Goal: Task Accomplishment & Management: Use online tool/utility

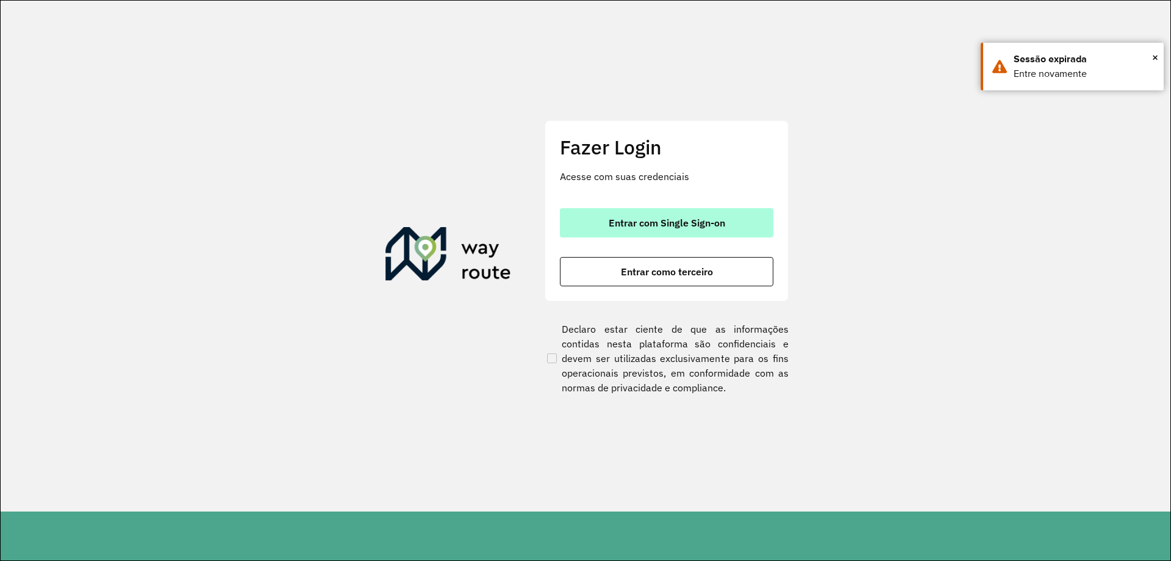
click at [694, 224] on span "Entrar com Single Sign-on" at bounding box center [667, 223] width 117 height 10
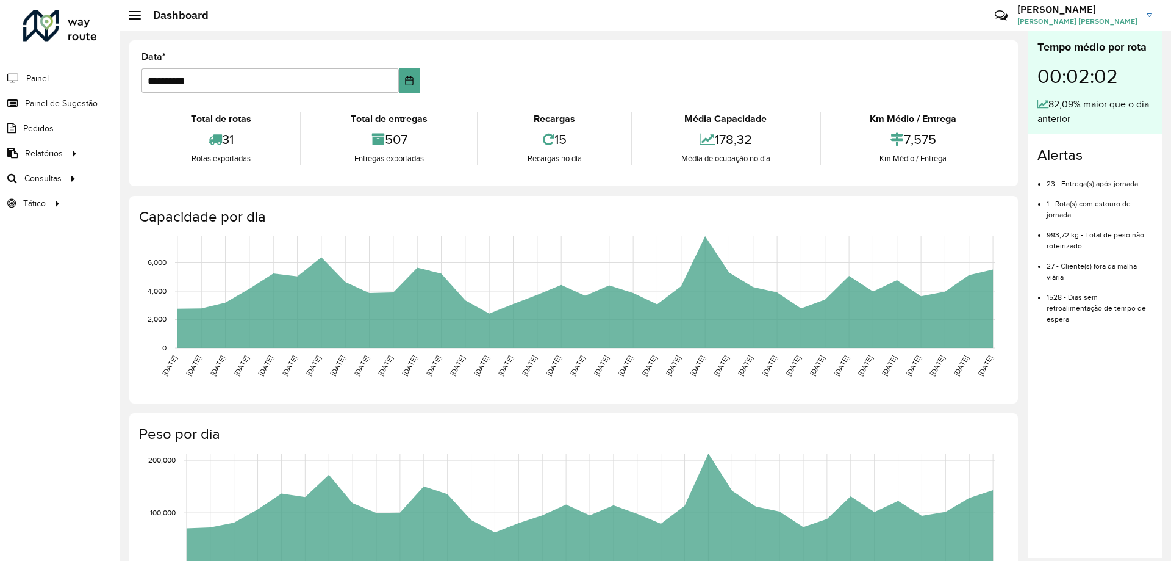
click at [154, 115] on div "Total de rotas" at bounding box center [221, 119] width 153 height 15
click at [185, 176] on span "Roteirização" at bounding box center [162, 178] width 49 height 13
click at [148, 174] on span "Roteirização" at bounding box center [162, 178] width 49 height 13
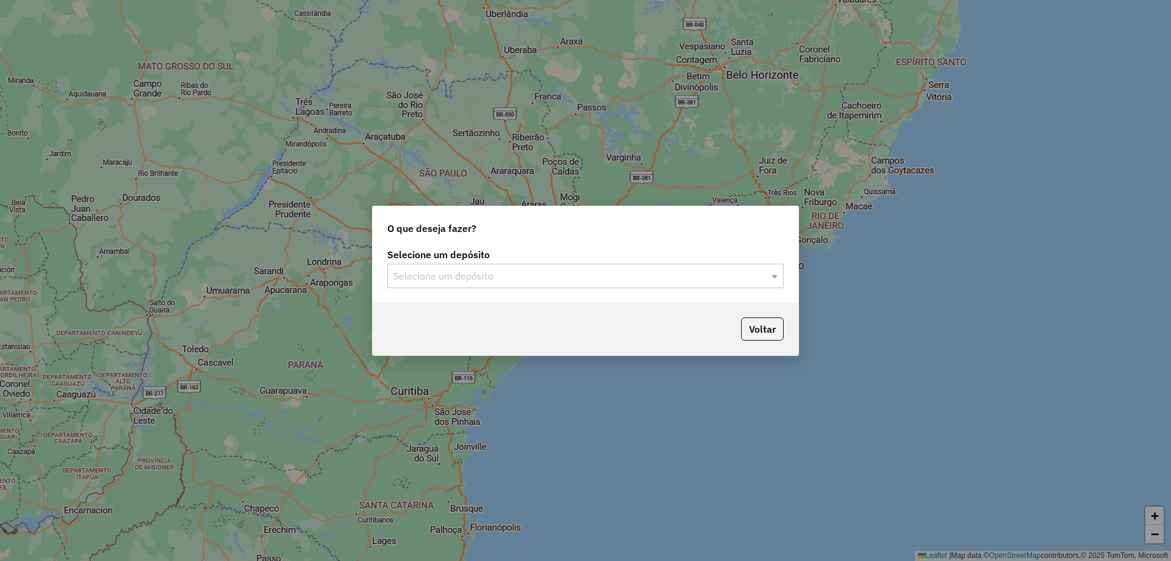
click at [755, 274] on div at bounding box center [585, 276] width 397 height 16
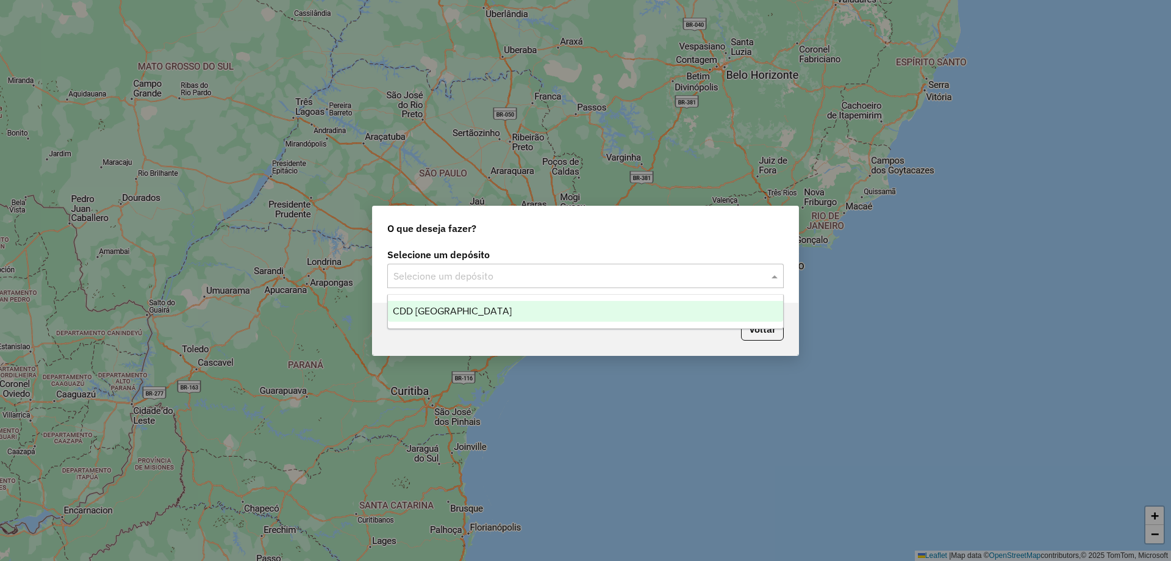
click at [420, 312] on span "CDD [GEOGRAPHIC_DATA]" at bounding box center [452, 311] width 119 height 10
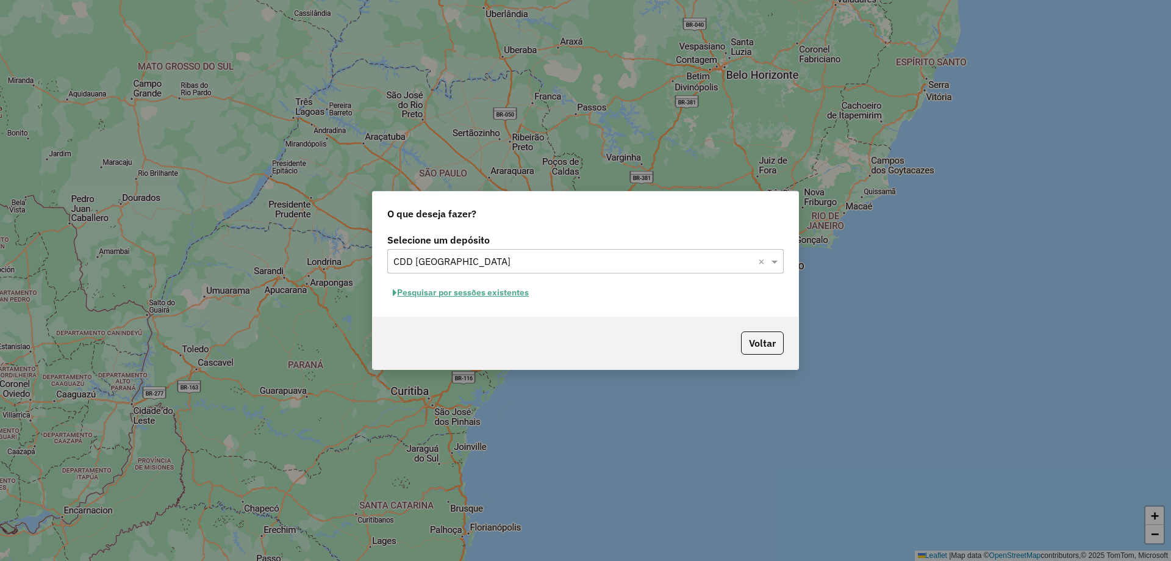
click at [464, 293] on button "Pesquisar por sessões existentes" at bounding box center [460, 292] width 147 height 19
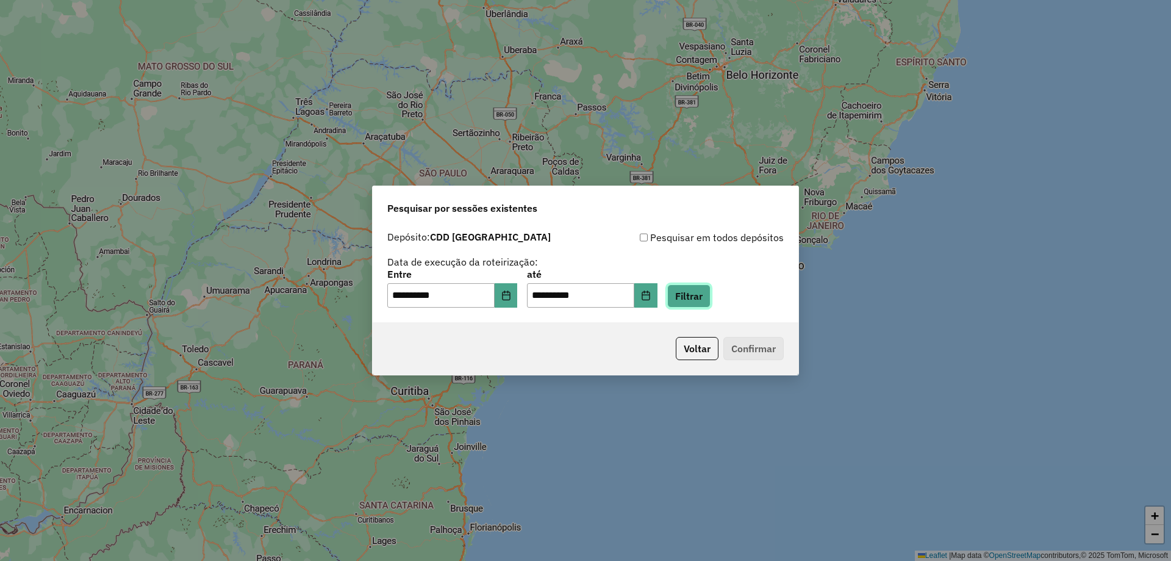
click at [706, 295] on button "Filtrar" at bounding box center [688, 295] width 43 height 23
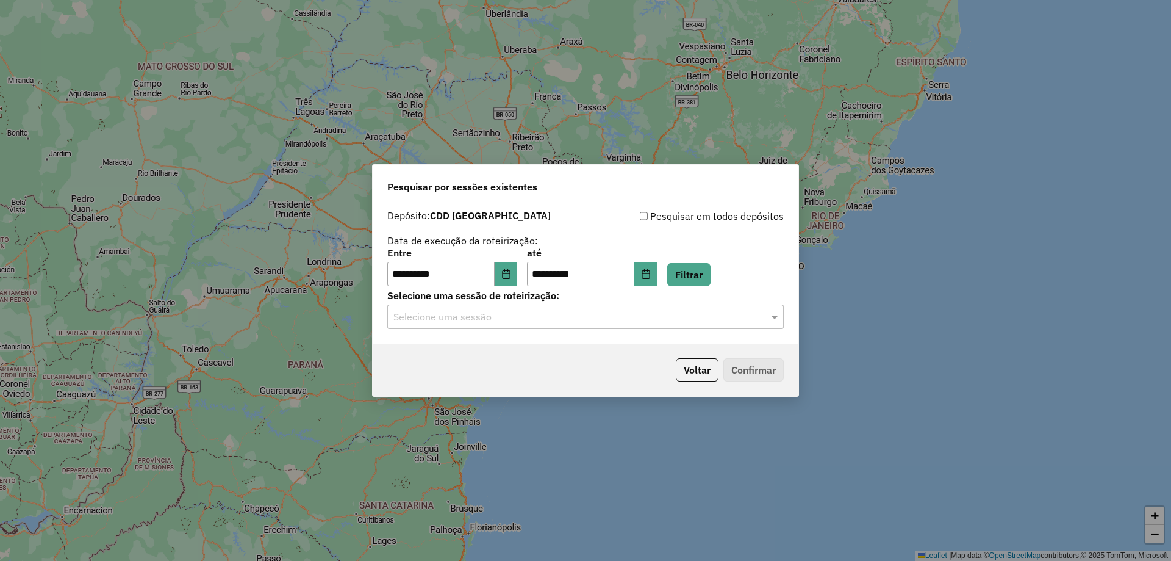
drag, startPoint x: 711, startPoint y: 314, endPoint x: 614, endPoint y: 333, distance: 99.5
click at [710, 314] on input "text" at bounding box center [573, 317] width 360 height 15
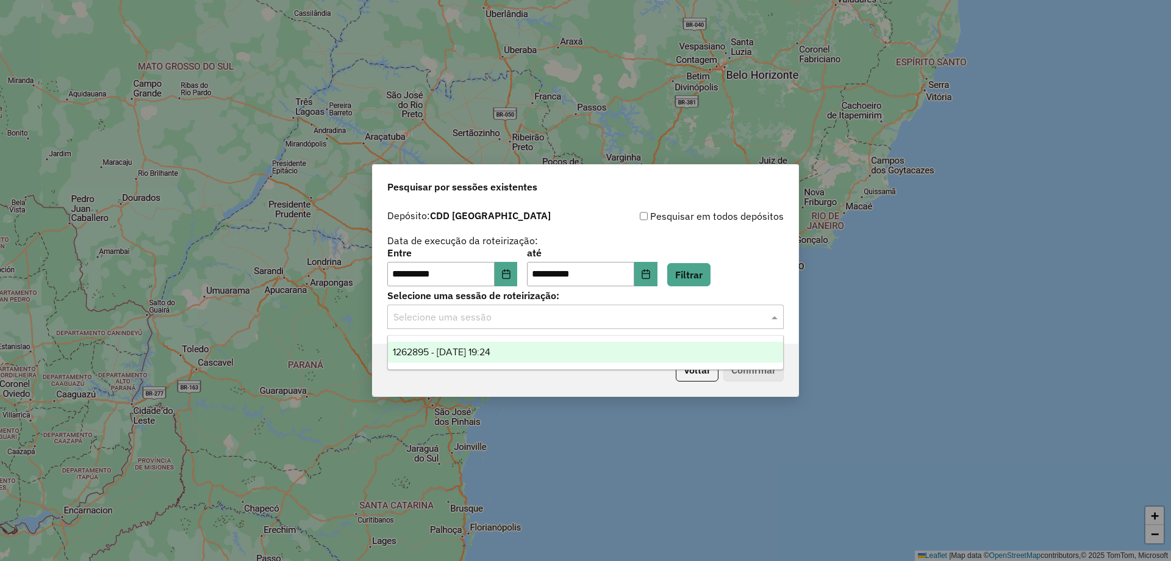
click at [470, 350] on span "1262895 - 10/09/2025 19:24" at bounding box center [442, 351] width 98 height 10
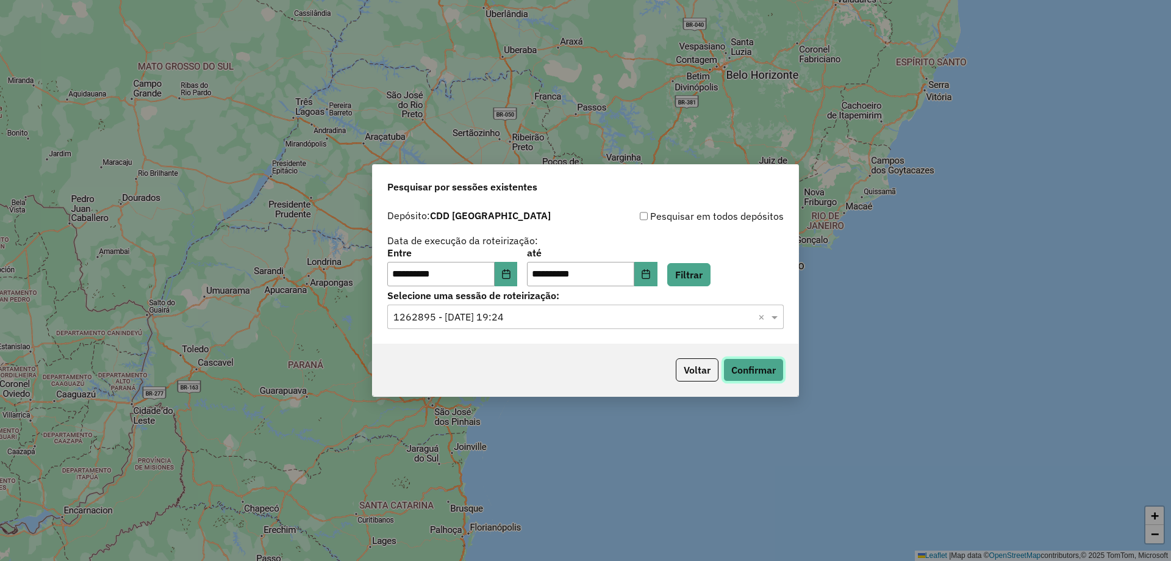
click at [769, 365] on button "Confirmar" at bounding box center [753, 369] width 60 height 23
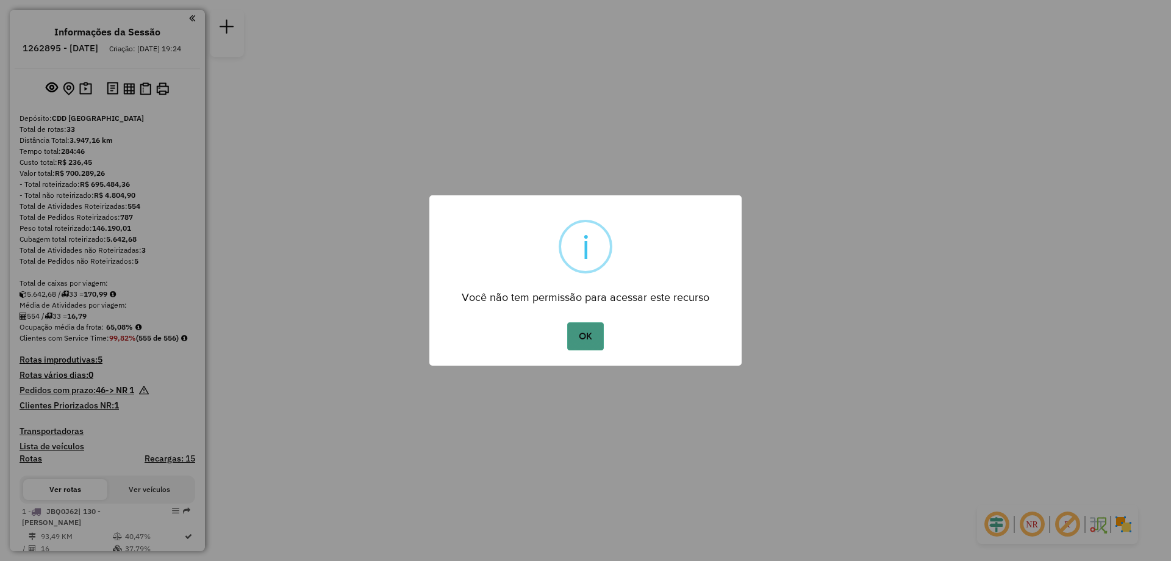
click at [587, 342] on button "OK" at bounding box center [585, 336] width 36 height 28
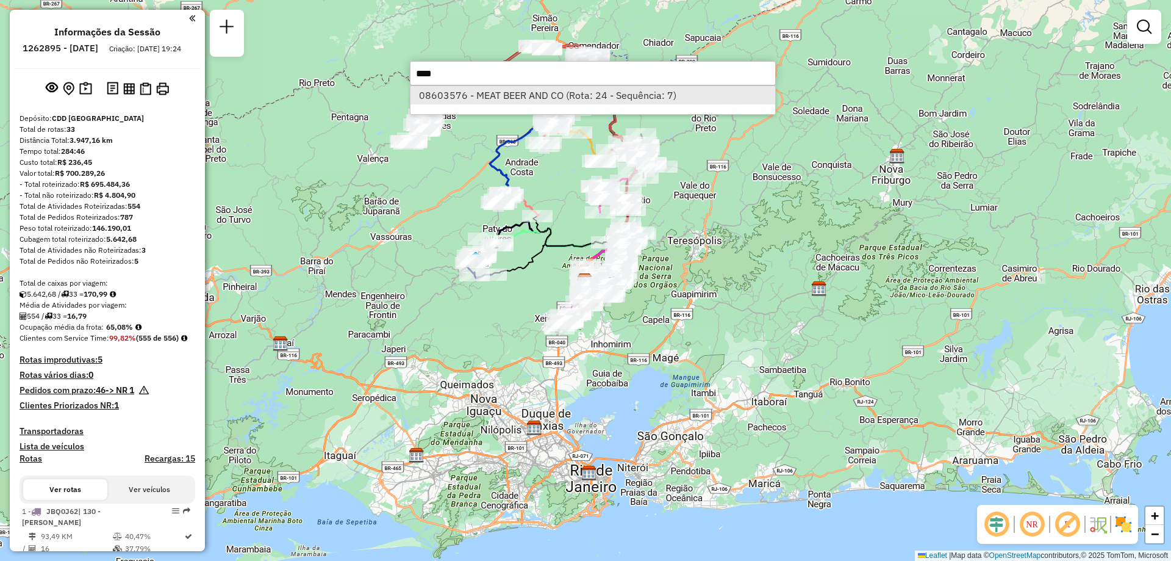
type input "****"
click at [500, 92] on li "08603576 - MEAT BEER AND CO (Rota: 24 - Sequência: 7)" at bounding box center [593, 95] width 365 height 18
select select "**********"
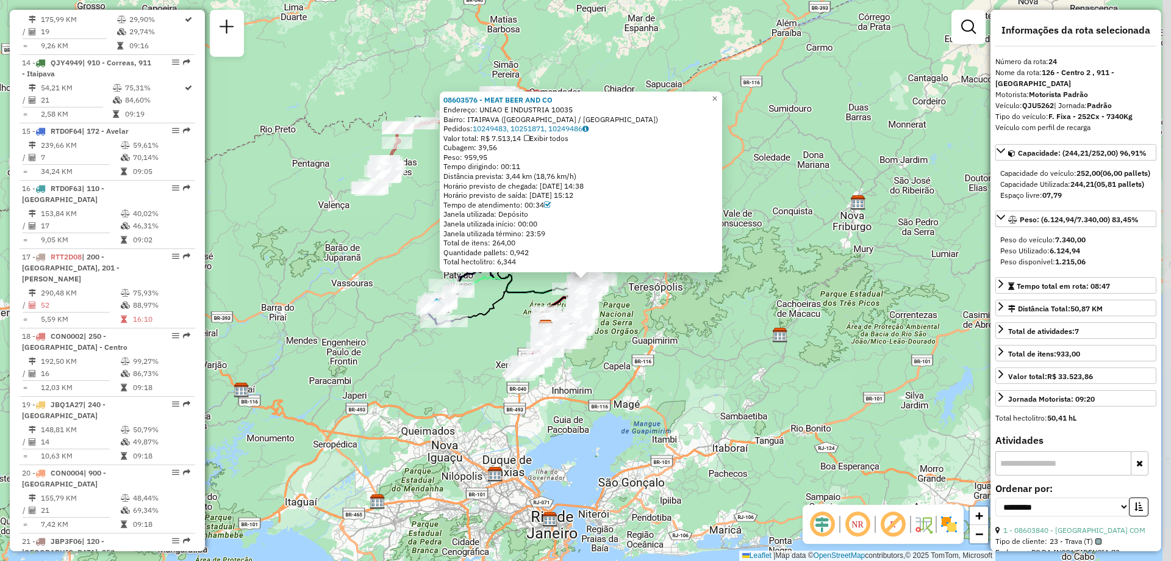
scroll to position [2021, 0]
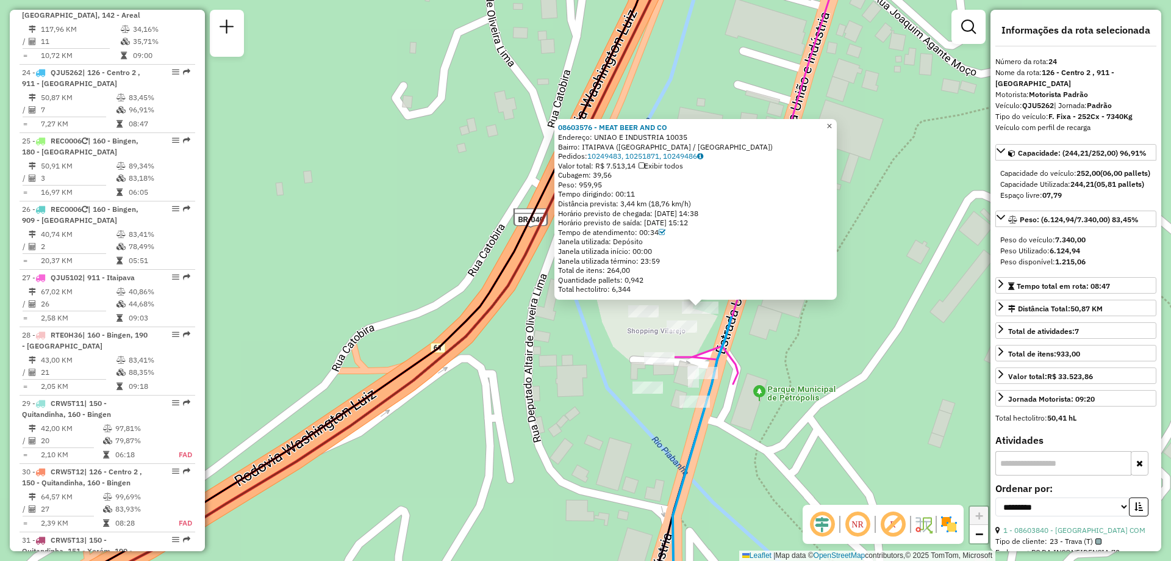
click at [832, 121] on span "×" at bounding box center [829, 126] width 5 height 10
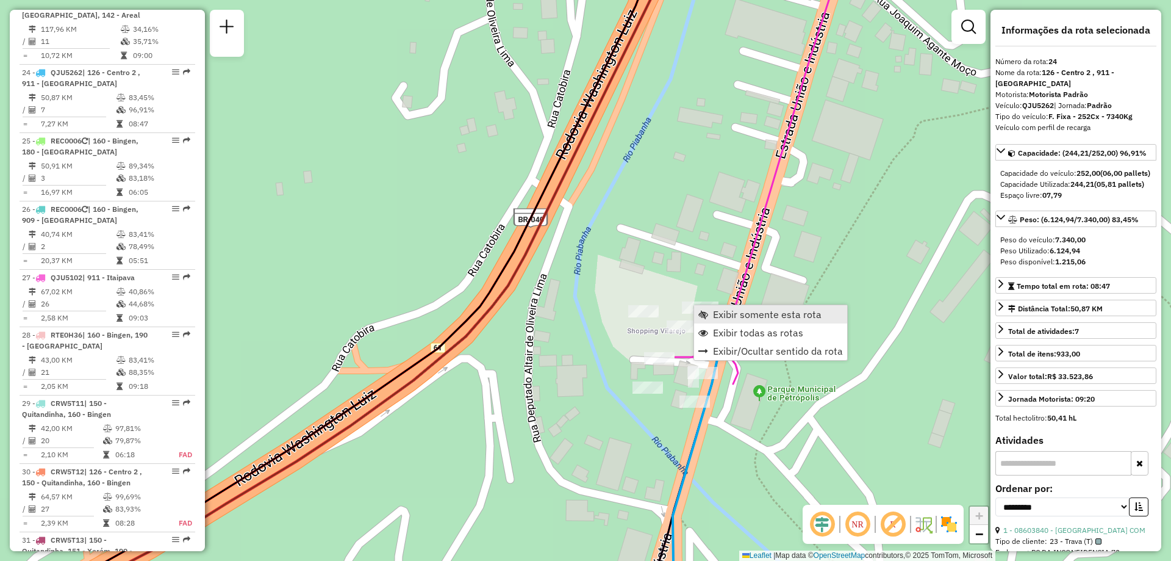
click at [732, 314] on span "Exibir somente esta rota" at bounding box center [767, 314] width 109 height 10
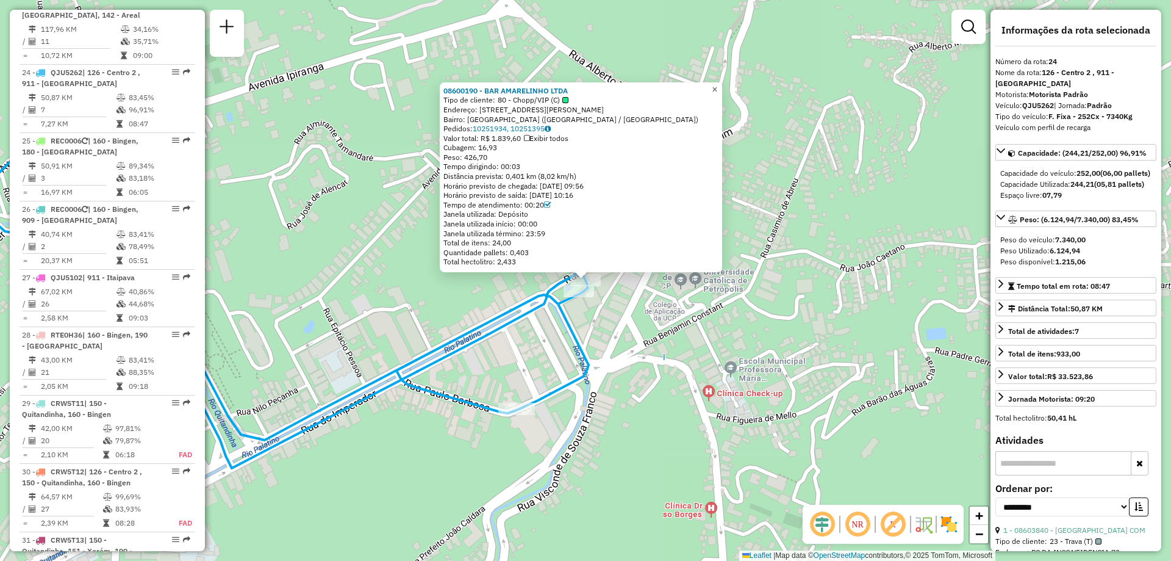
click at [717, 87] on span "×" at bounding box center [714, 89] width 5 height 10
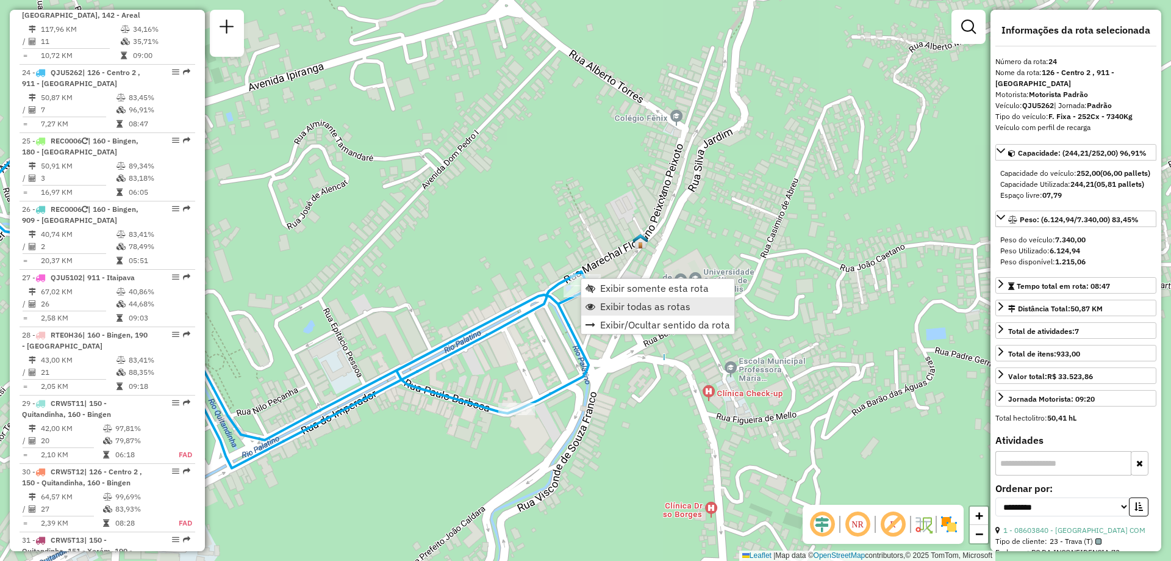
click at [617, 304] on span "Exibir todas as rotas" at bounding box center [645, 306] width 90 height 10
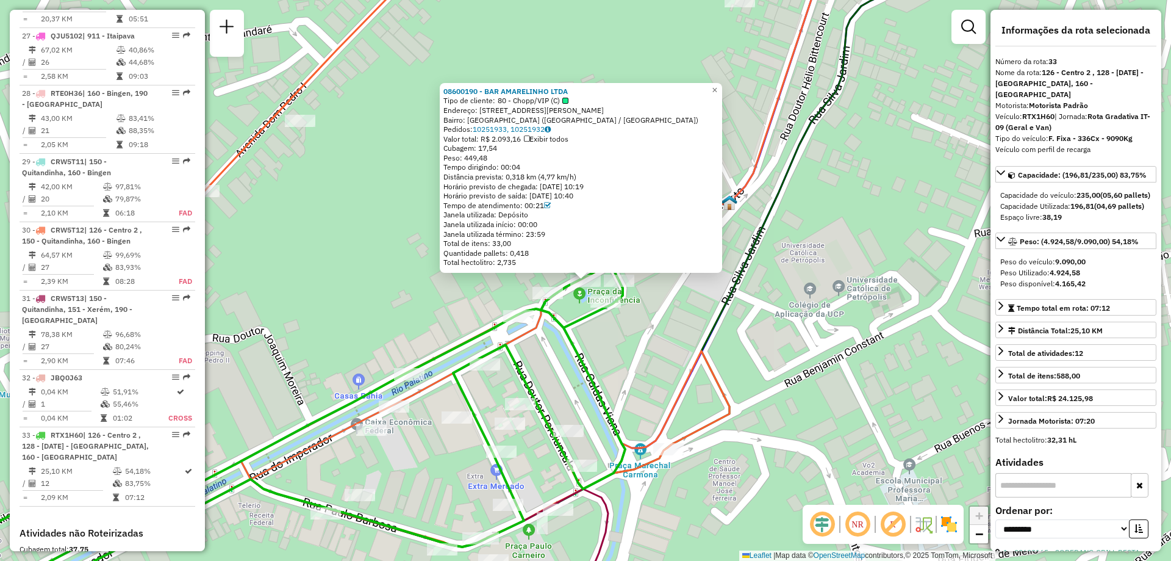
scroll to position [2375, 0]
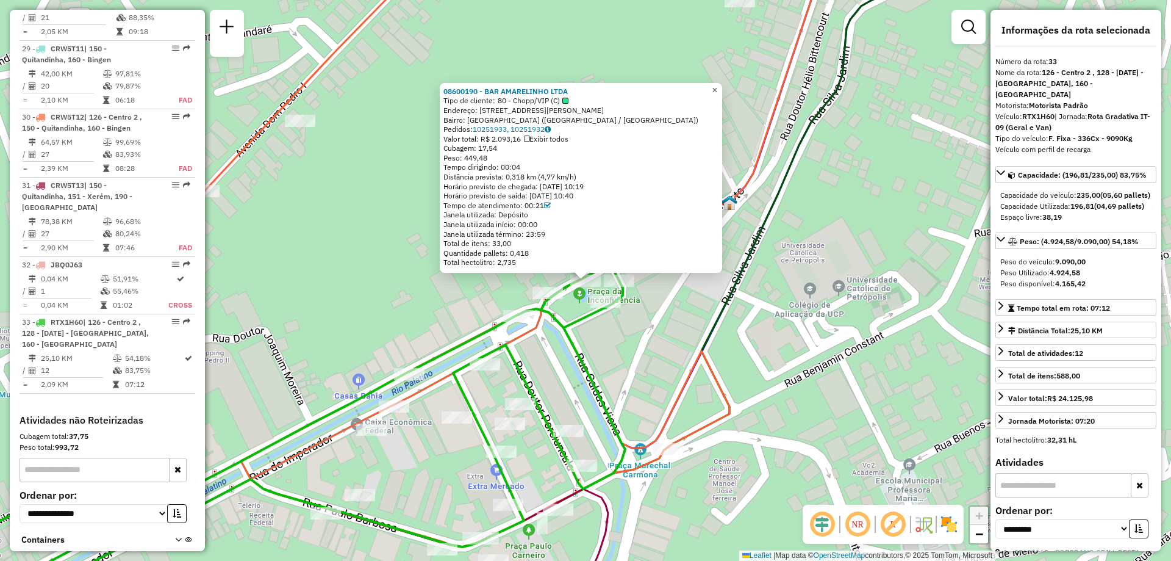
click at [717, 85] on span "×" at bounding box center [714, 90] width 5 height 10
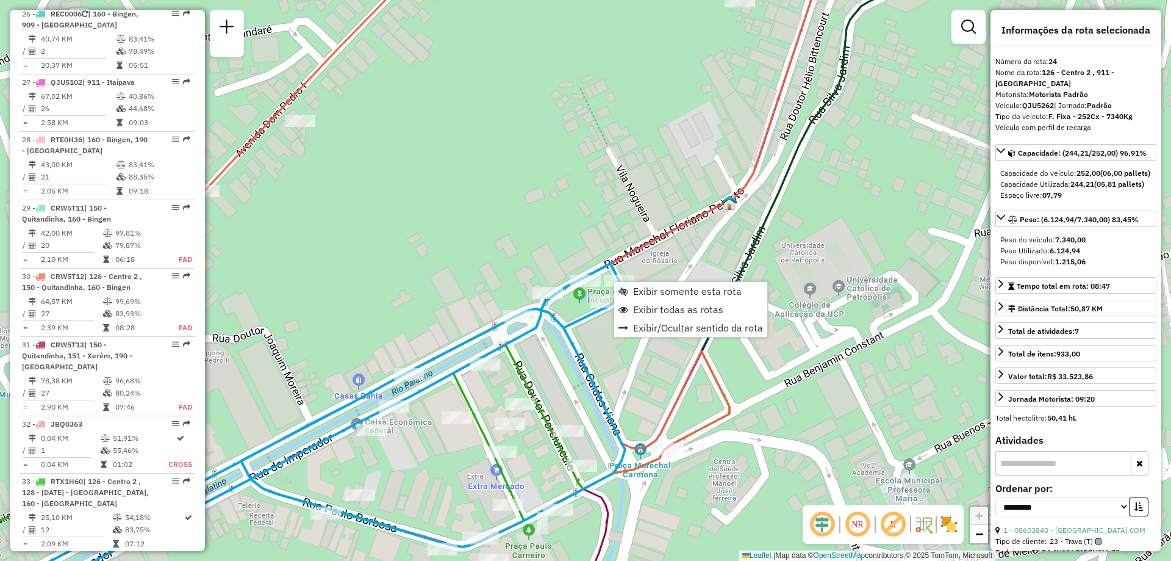
scroll to position [2021, 0]
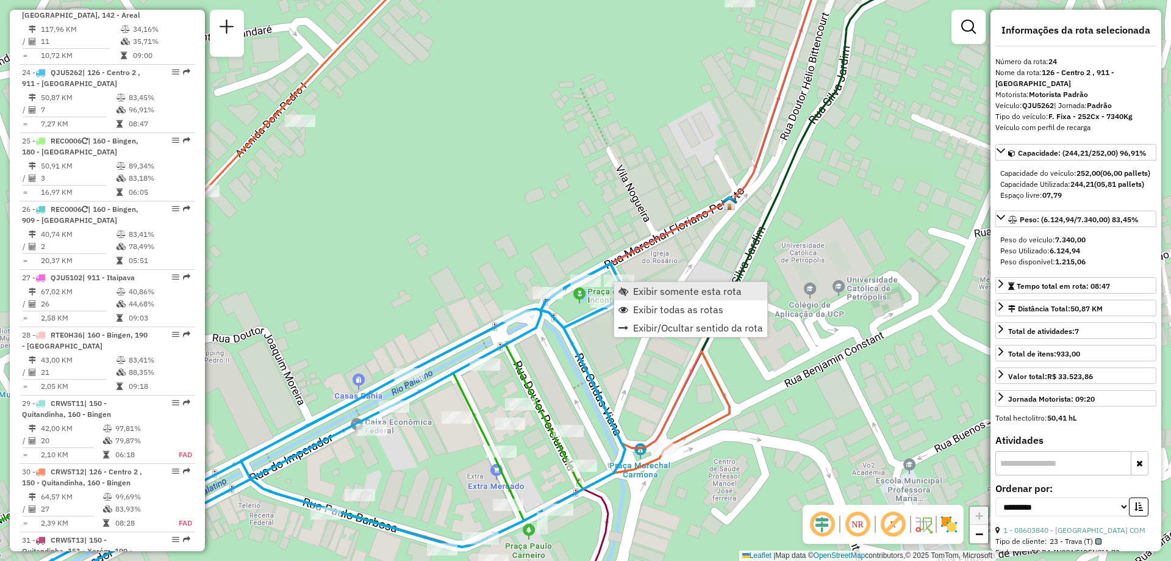
click at [650, 289] on span "Exibir somente esta rota" at bounding box center [687, 291] width 109 height 10
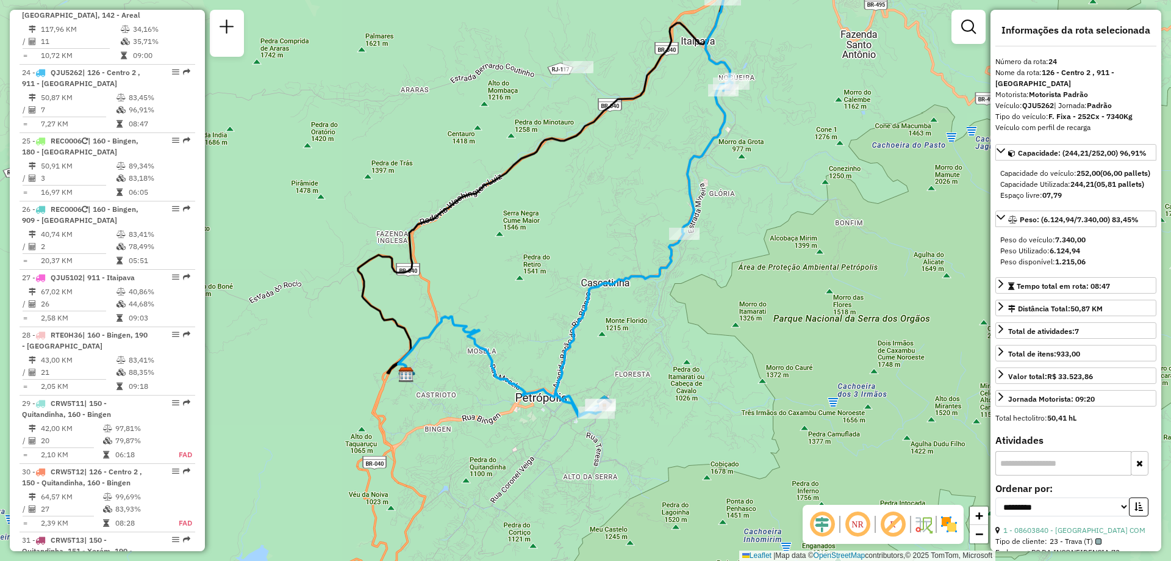
drag, startPoint x: 572, startPoint y: 399, endPoint x: 531, endPoint y: 326, distance: 83.0
click at [531, 326] on div "Janela de atendimento Grade de atendimento Capacidade Transportadoras Veículos …" at bounding box center [585, 280] width 1171 height 561
click at [533, 362] on div "Janela de atendimento Grade de atendimento Capacidade Transportadoras Veículos …" at bounding box center [585, 280] width 1171 height 561
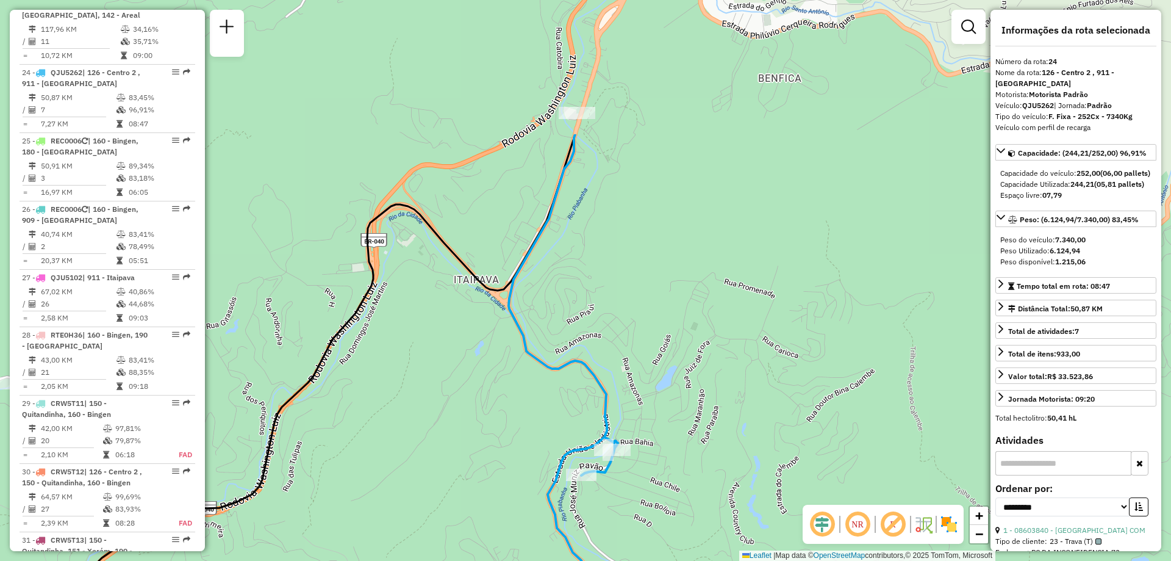
drag, startPoint x: 622, startPoint y: 174, endPoint x: 617, endPoint y: 272, distance: 97.8
click at [617, 272] on div "Janela de atendimento Grade de atendimento Capacidade Transportadoras Veículos …" at bounding box center [585, 280] width 1171 height 561
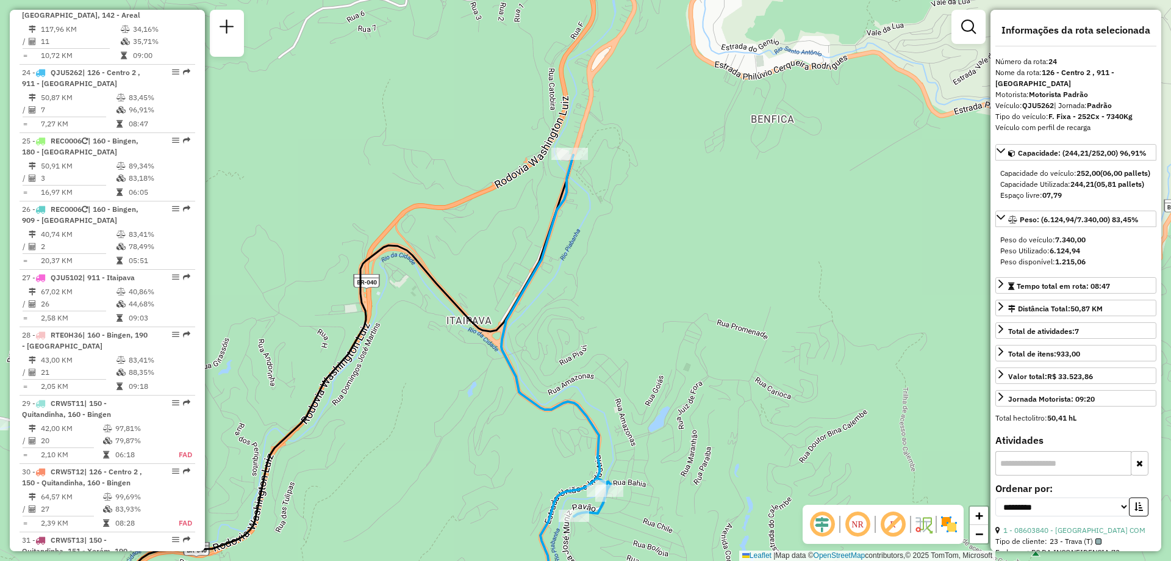
drag, startPoint x: 659, startPoint y: 185, endPoint x: 648, endPoint y: 276, distance: 92.2
click at [648, 276] on div "Janela de atendimento Grade de atendimento Capacidade Transportadoras Veículos …" at bounding box center [585, 280] width 1171 height 561
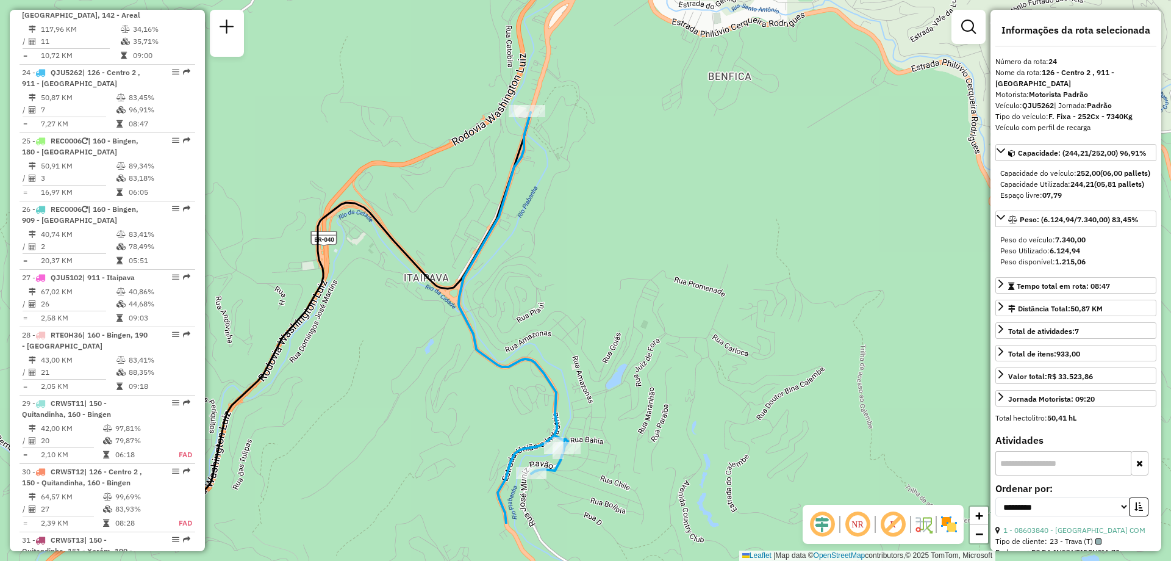
drag, startPoint x: 632, startPoint y: 397, endPoint x: 594, endPoint y: 303, distance: 100.9
click at [594, 303] on div "Janela de atendimento Grade de atendimento Capacidade Transportadoras Veículos …" at bounding box center [585, 280] width 1171 height 561
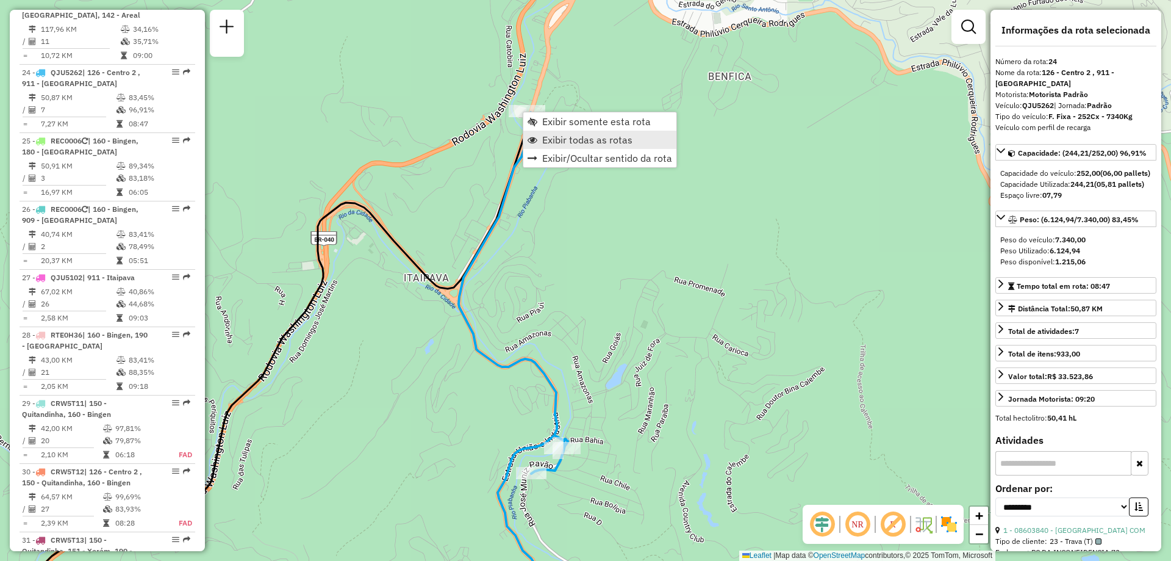
click at [544, 139] on span "Exibir todas as rotas" at bounding box center [587, 140] width 90 height 10
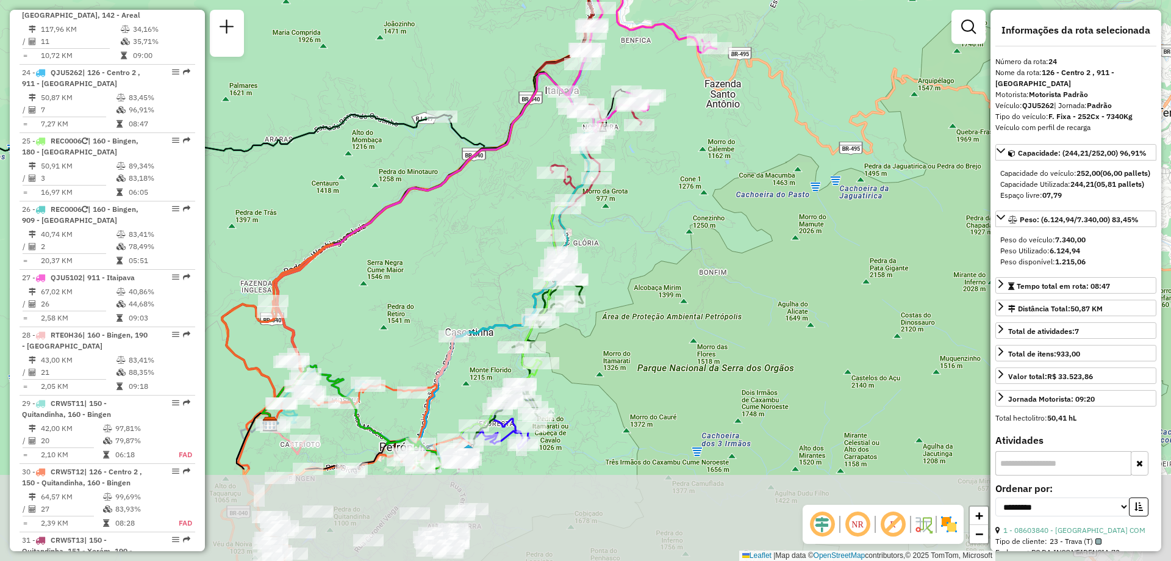
drag, startPoint x: 437, startPoint y: 434, endPoint x: 443, endPoint y: 286, distance: 147.8
click at [443, 286] on div "Janela de atendimento Grade de atendimento Capacidade Transportadoras Veículos …" at bounding box center [585, 280] width 1171 height 561
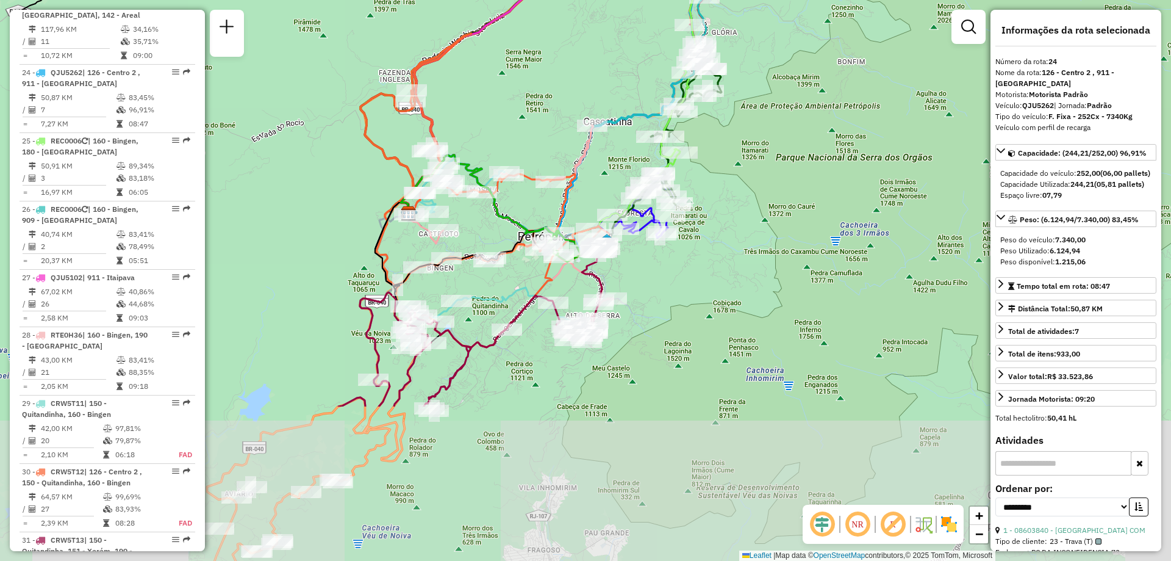
drag, startPoint x: 576, startPoint y: 462, endPoint x: 715, endPoint y: 252, distance: 251.9
click at [715, 252] on div "Janela de atendimento Grade de atendimento Capacidade Transportadoras Veículos …" at bounding box center [585, 280] width 1171 height 561
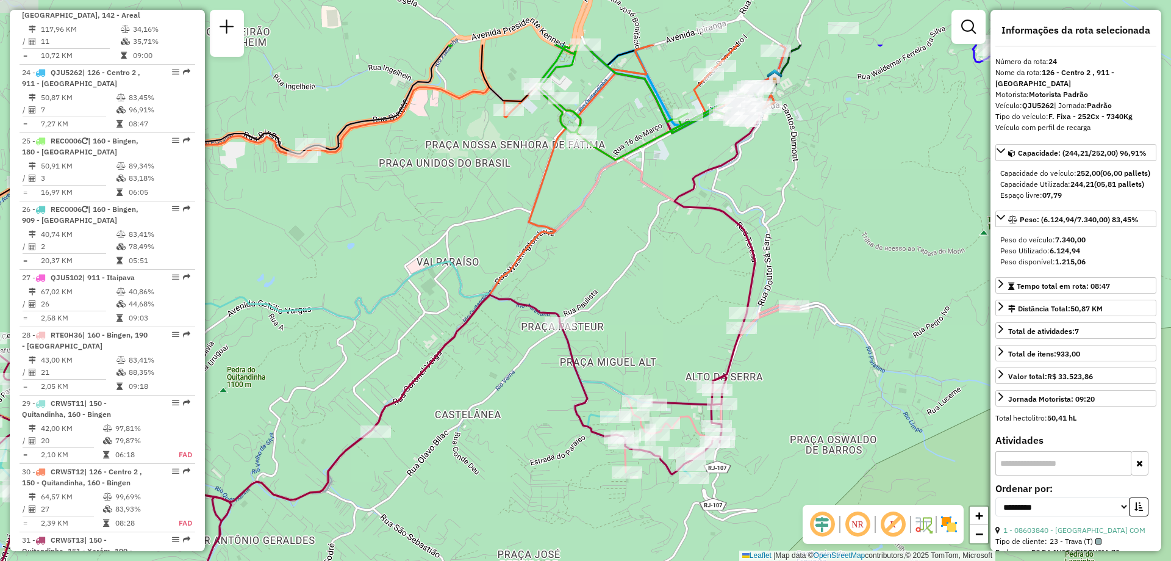
drag, startPoint x: 584, startPoint y: 170, endPoint x: 608, endPoint y: 271, distance: 103.4
click at [608, 271] on div "Janela de atendimento Grade de atendimento Capacidade Transportadoras Veículos …" at bounding box center [585, 280] width 1171 height 561
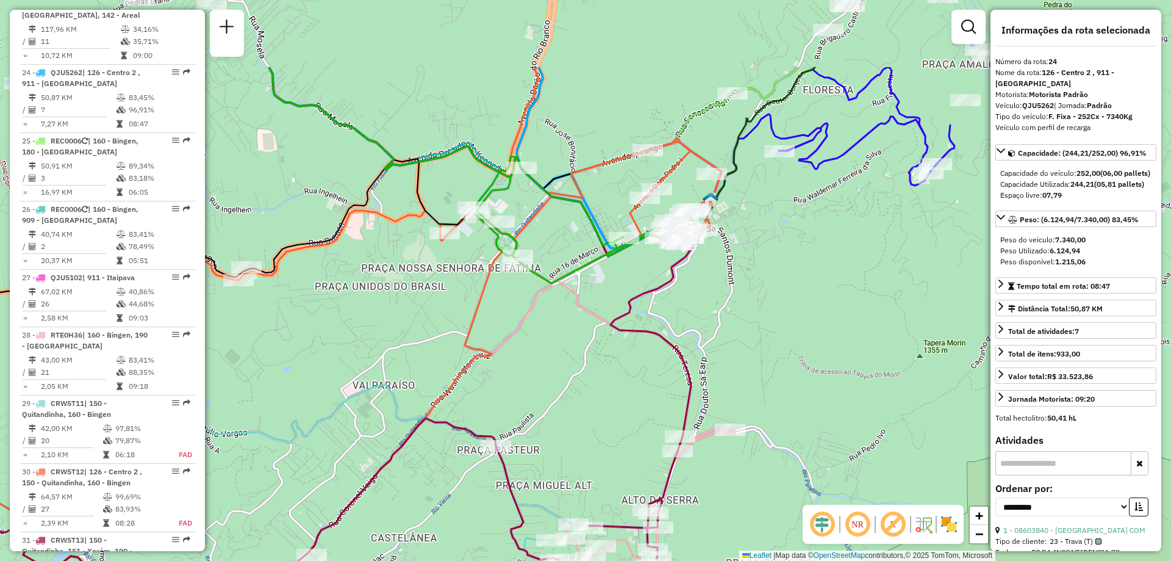
drag, startPoint x: 800, startPoint y: 143, endPoint x: 736, endPoint y: 267, distance: 138.9
click at [736, 267] on div "Janela de atendimento Grade de atendimento Capacidade Transportadoras Veículos …" at bounding box center [585, 280] width 1171 height 561
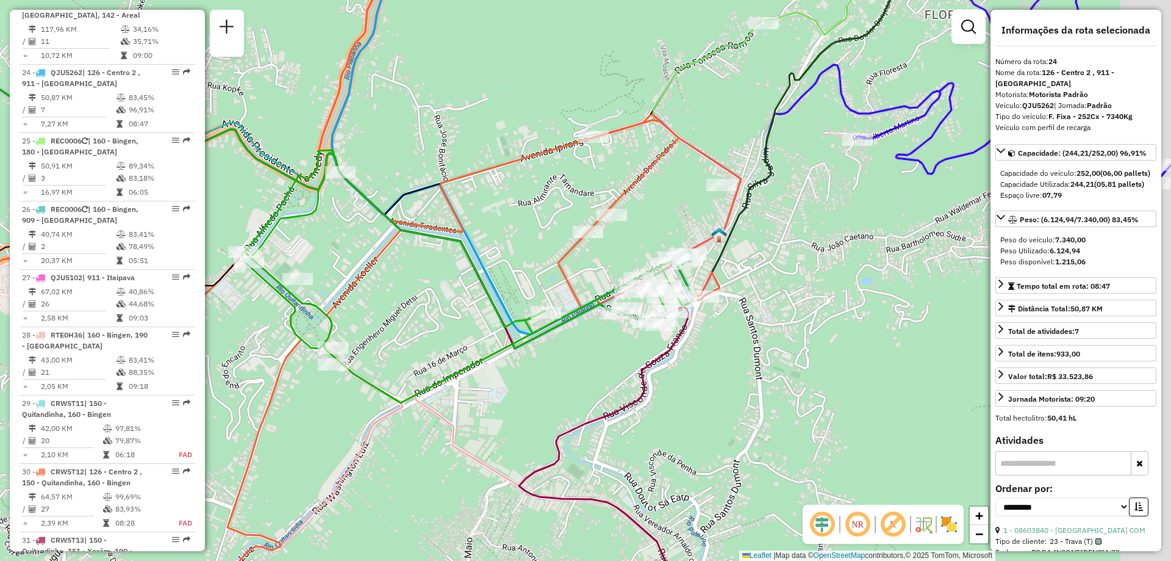
drag, startPoint x: 860, startPoint y: 212, endPoint x: 795, endPoint y: 259, distance: 80.4
click at [798, 259] on div "Janela de atendimento Grade de atendimento Capacidade Transportadoras Veículos …" at bounding box center [585, 280] width 1171 height 561
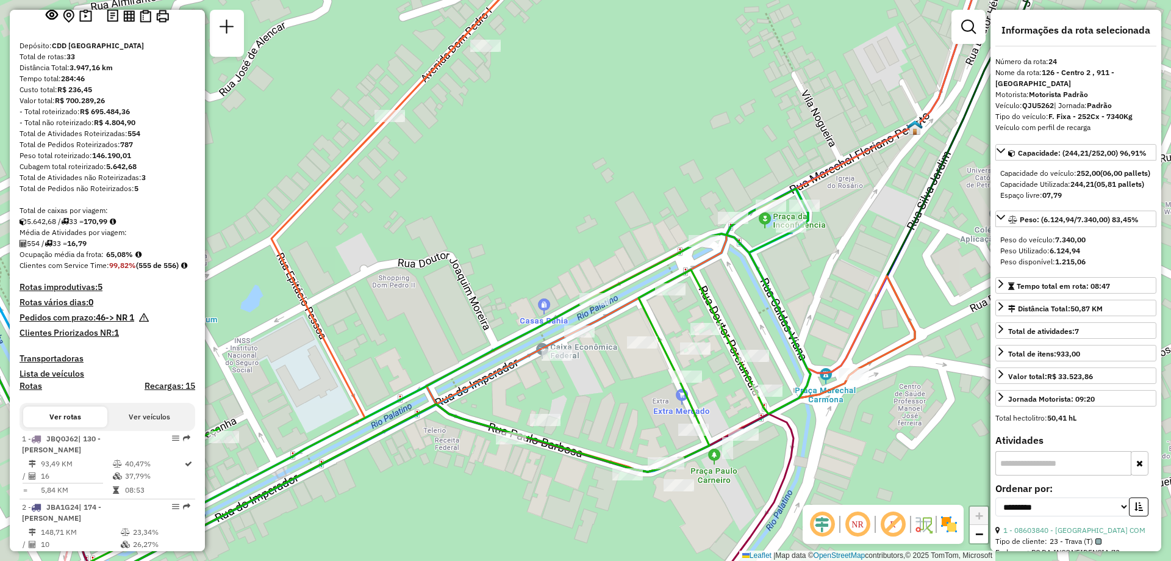
scroll to position [0, 0]
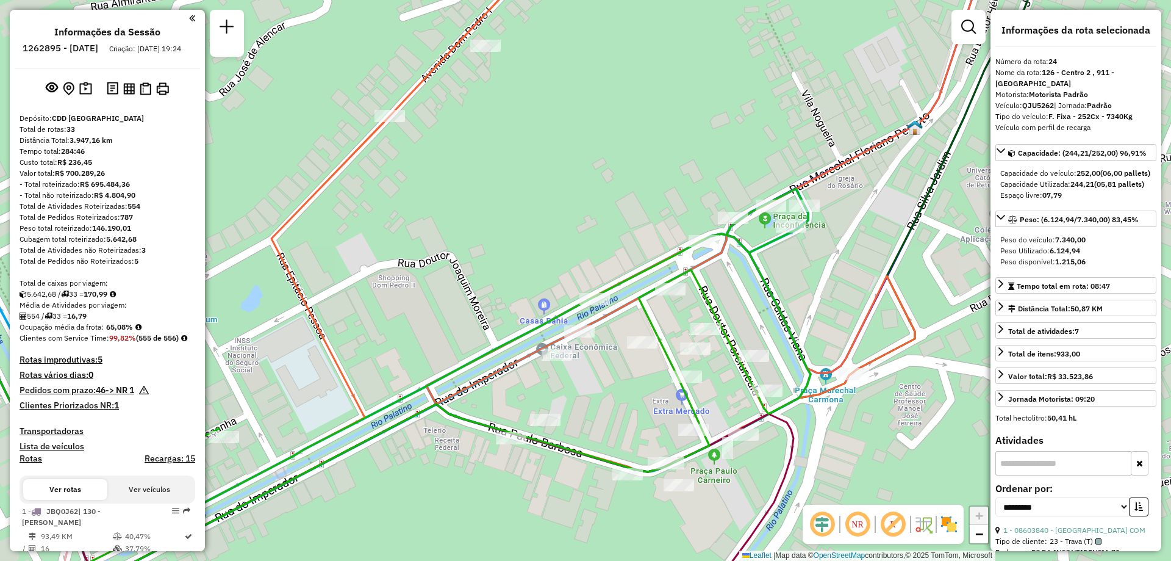
click at [70, 49] on h6 "1262895 - 10/09/2025" at bounding box center [61, 48] width 76 height 11
copy h6 "1262895"
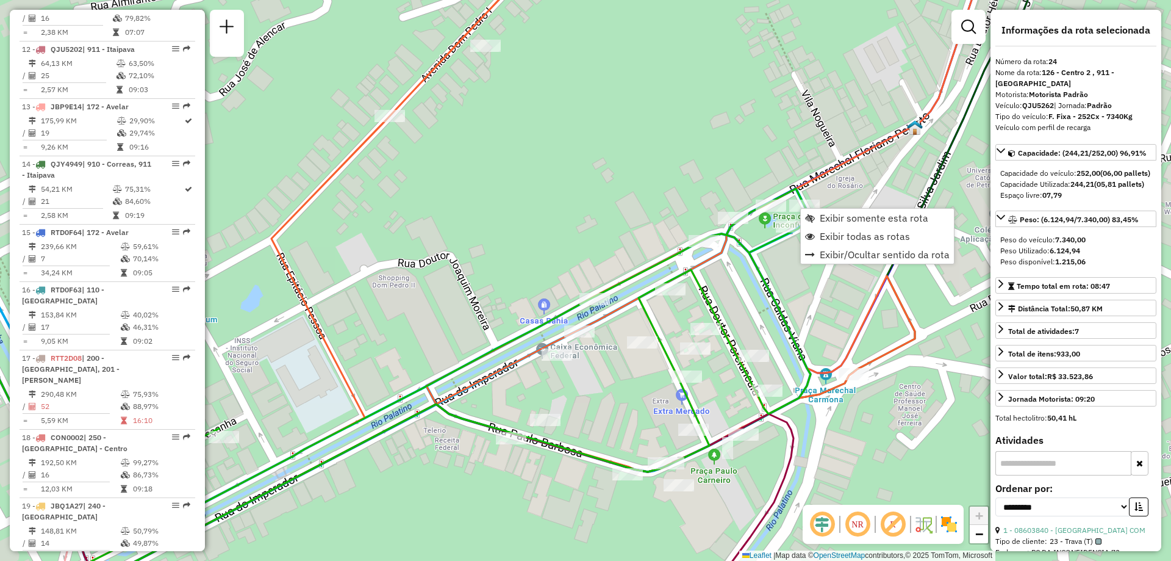
scroll to position [2021, 0]
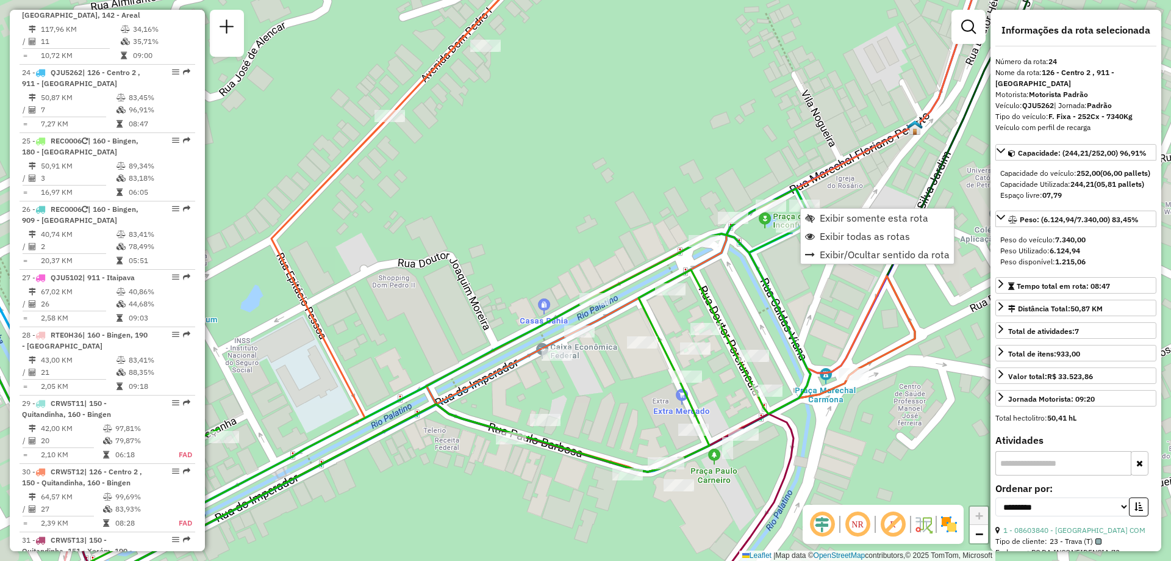
click at [622, 136] on div "Janela de atendimento Grade de atendimento Capacidade Transportadoras Veículos …" at bounding box center [585, 280] width 1171 height 561
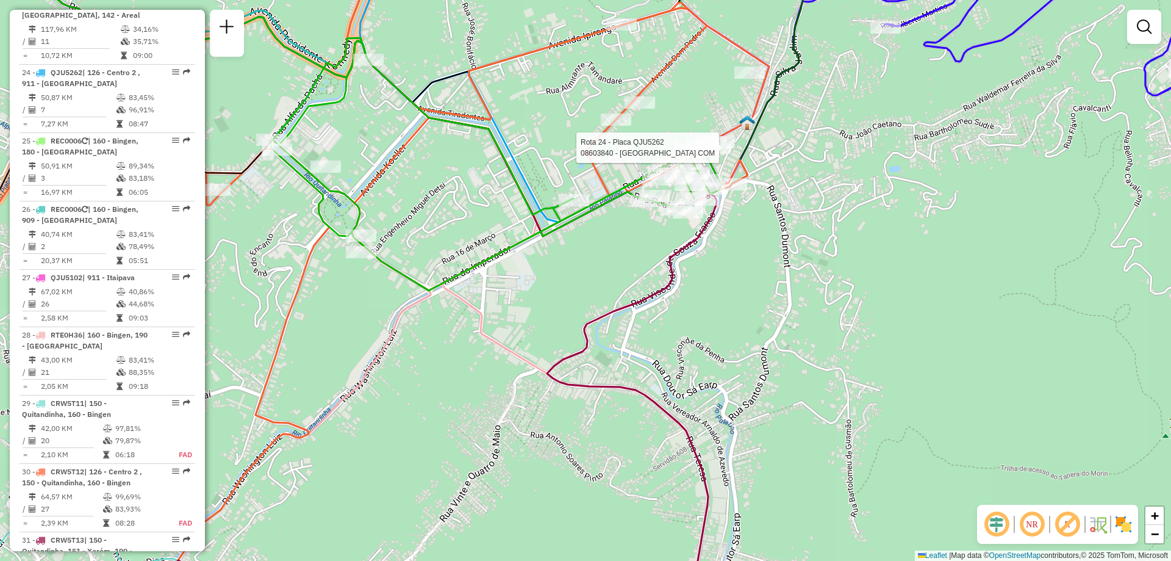
select select "**********"
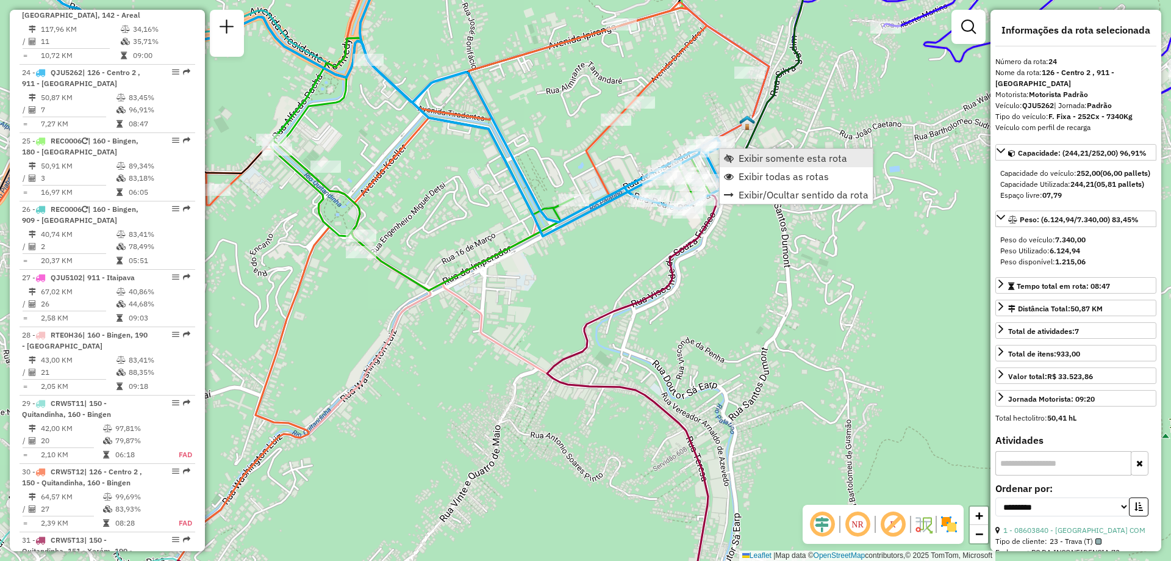
click at [745, 160] on span "Exibir somente esta rota" at bounding box center [793, 158] width 109 height 10
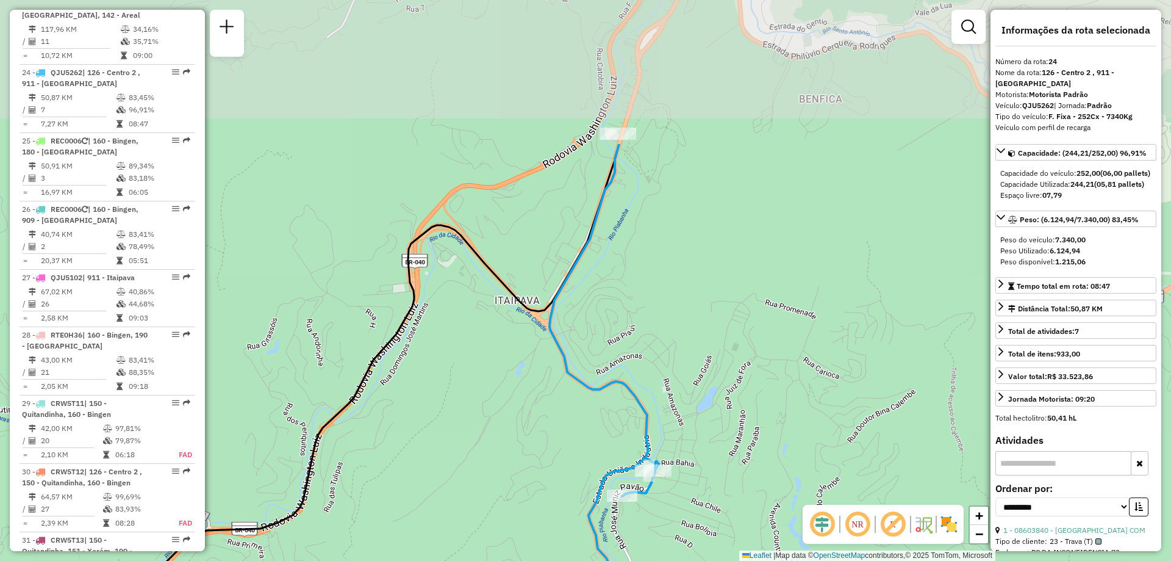
drag, startPoint x: 673, startPoint y: 86, endPoint x: 633, endPoint y: 286, distance: 204.0
click at [633, 286] on div "Janela de atendimento Grade de atendimento Capacidade Transportadoras Veículos …" at bounding box center [585, 280] width 1171 height 561
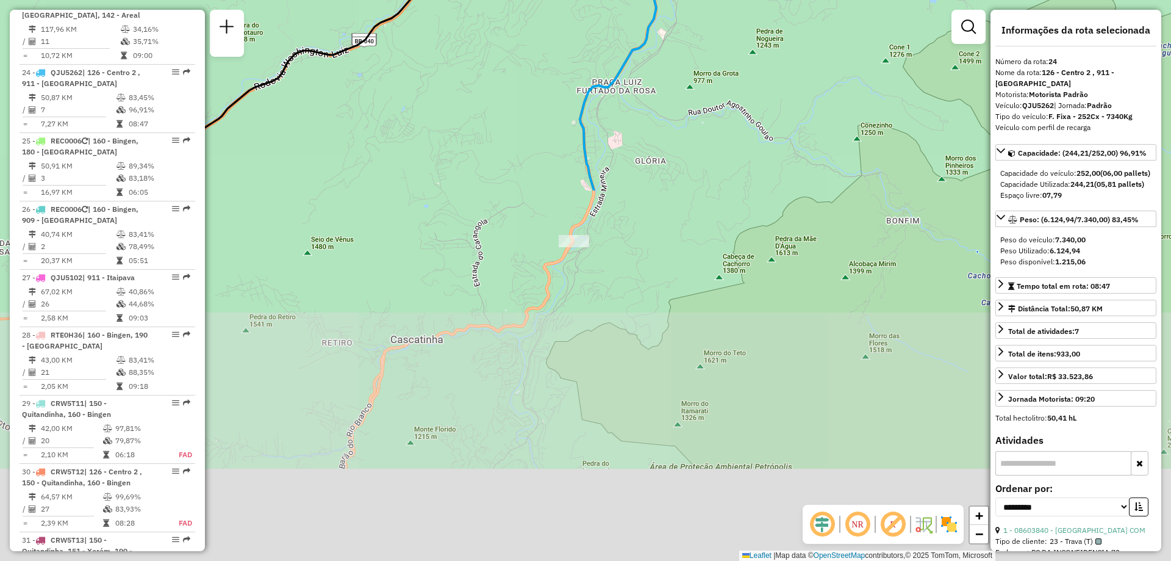
drag, startPoint x: 720, startPoint y: 464, endPoint x: 719, endPoint y: 38, distance: 426.4
click at [719, 38] on div "Janela de atendimento Grade de atendimento Capacidade Transportadoras Veículos …" at bounding box center [585, 280] width 1171 height 561
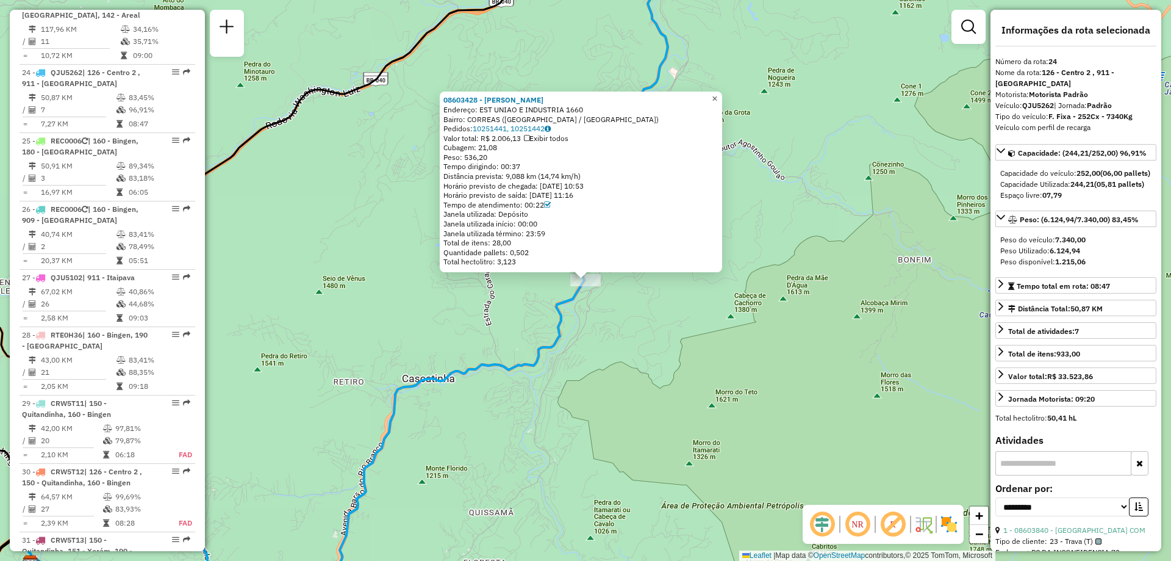
click at [717, 93] on span "×" at bounding box center [714, 98] width 5 height 10
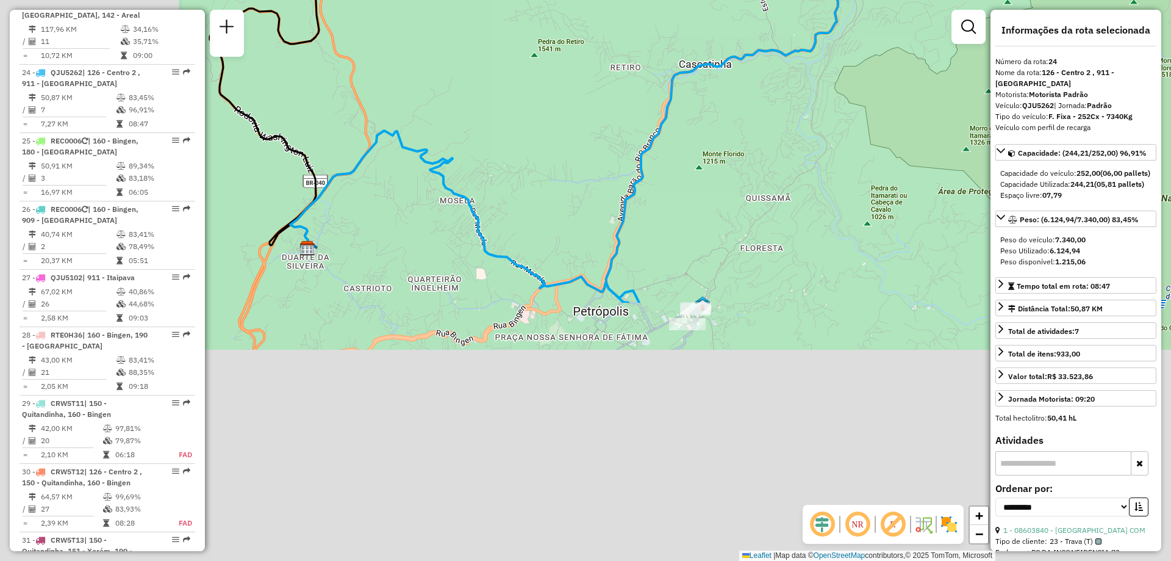
drag, startPoint x: 512, startPoint y: 462, endPoint x: 811, endPoint y: 129, distance: 447.5
click at [811, 129] on div "Janela de atendimento Grade de atendimento Capacidade Transportadoras Veículos …" at bounding box center [585, 280] width 1171 height 561
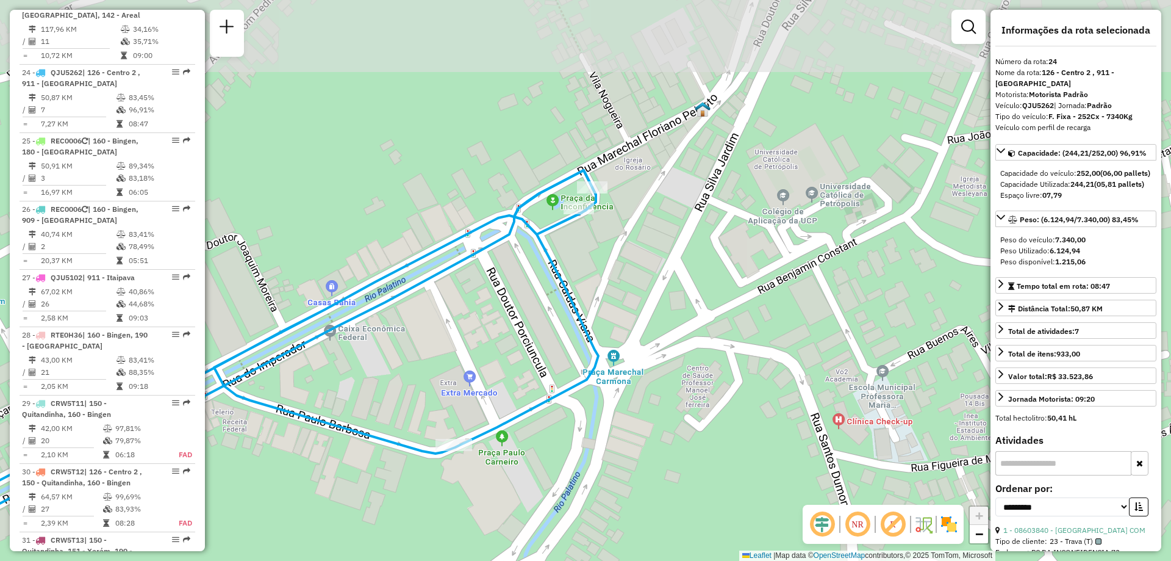
drag, startPoint x: 551, startPoint y: 39, endPoint x: 551, endPoint y: 151, distance: 112.2
click at [551, 151] on div "Janela de atendimento Grade de atendimento Capacidade Transportadoras Veículos …" at bounding box center [585, 280] width 1171 height 561
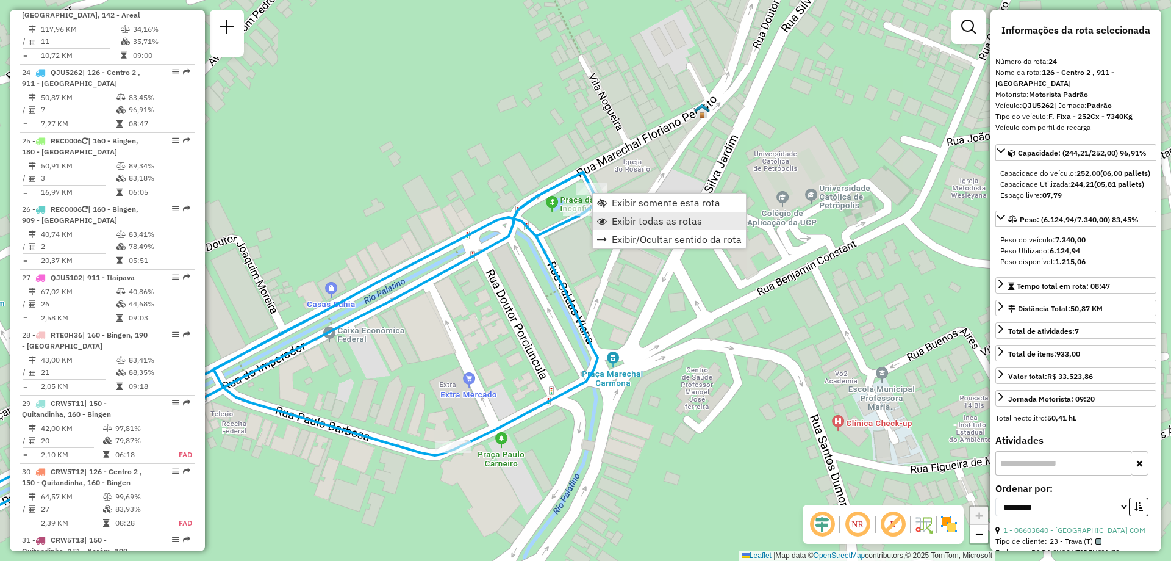
click at [625, 220] on span "Exibir todas as rotas" at bounding box center [657, 221] width 90 height 10
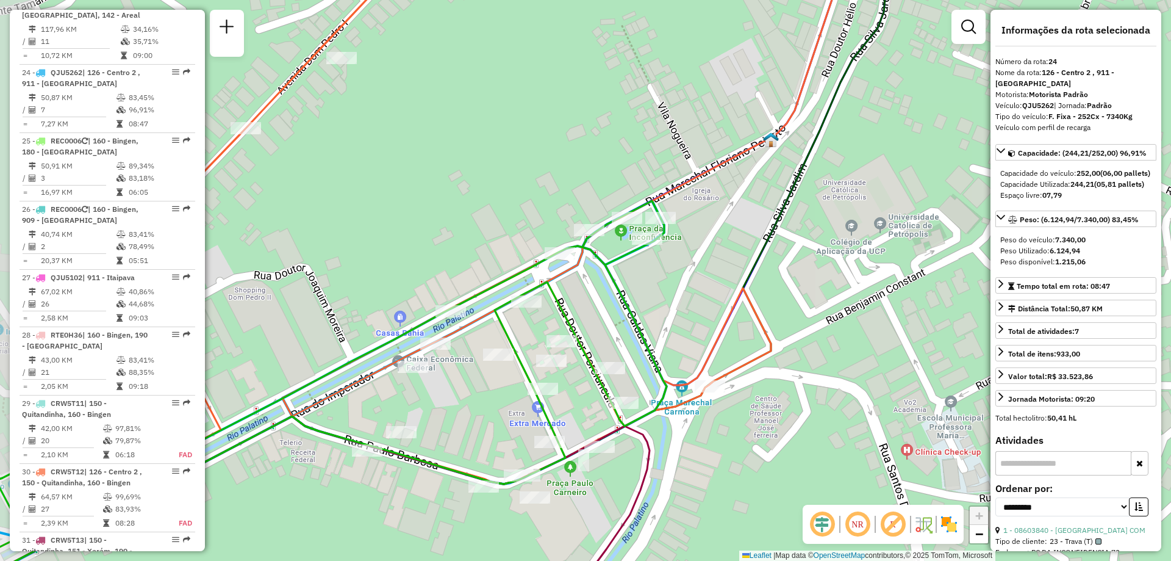
drag, startPoint x: 570, startPoint y: 237, endPoint x: 637, endPoint y: 266, distance: 73.0
click at [637, 266] on div "Janela de atendimento Grade de atendimento Capacidade Transportadoras Veículos …" at bounding box center [585, 280] width 1171 height 561
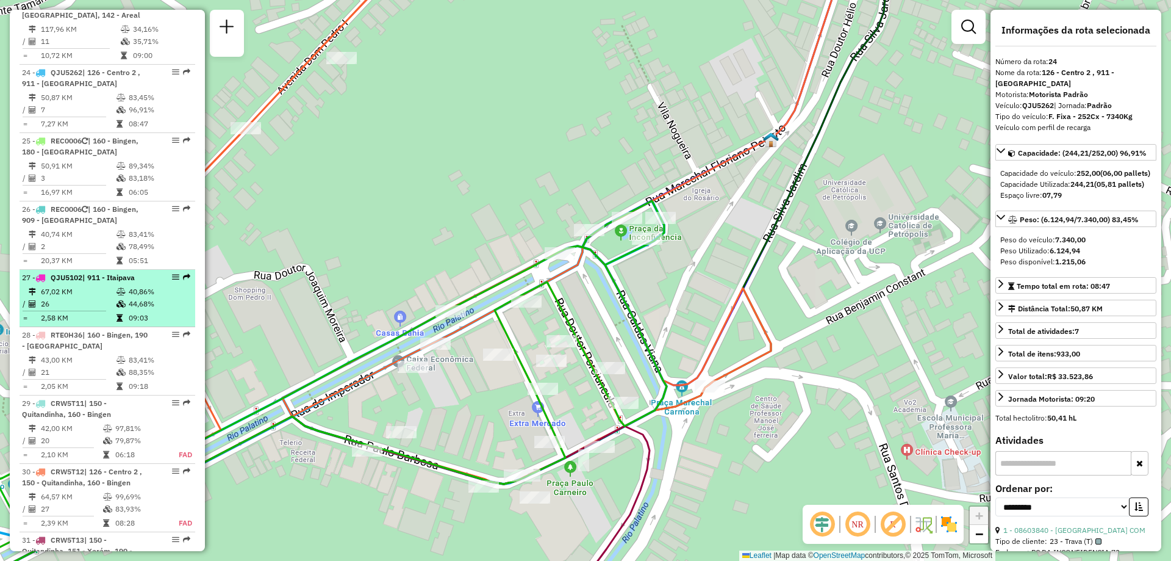
click at [77, 270] on li "27 - QJU5102 | 911 - Itaipava 67,02 KM 40,86% / 26 44,68% = 2,58 KM 09:03" at bounding box center [108, 298] width 176 height 57
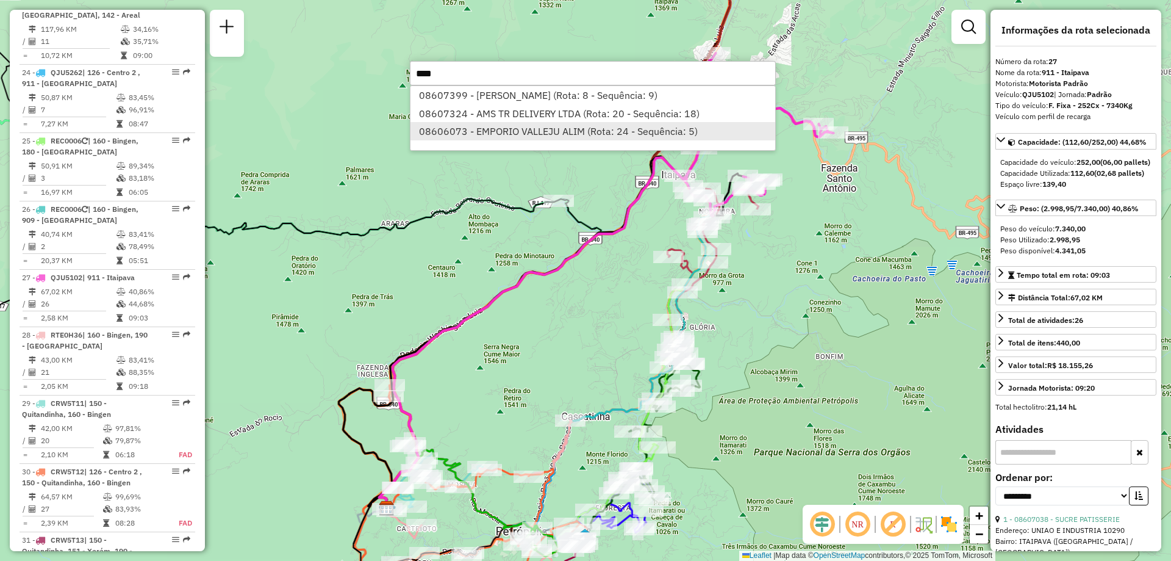
type input "****"
click at [508, 128] on li "08606073 - EMPORIO VALLEJU ALIM (Rota: 24 - Sequência: 5)" at bounding box center [593, 131] width 365 height 18
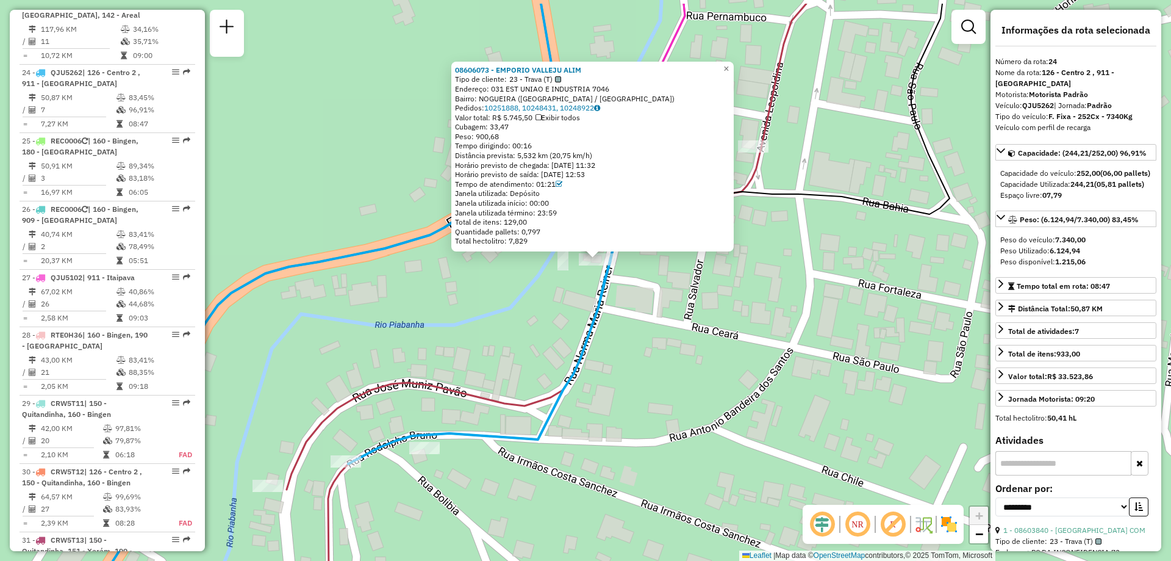
drag, startPoint x: 638, startPoint y: 235, endPoint x: 619, endPoint y: 307, distance: 74.0
click at [619, 307] on div "08606073 - EMPORIO VALLEJU ALIM Tipo de cliente: 23 - Trava (T) Endereço: 031 E…" at bounding box center [585, 280] width 1171 height 561
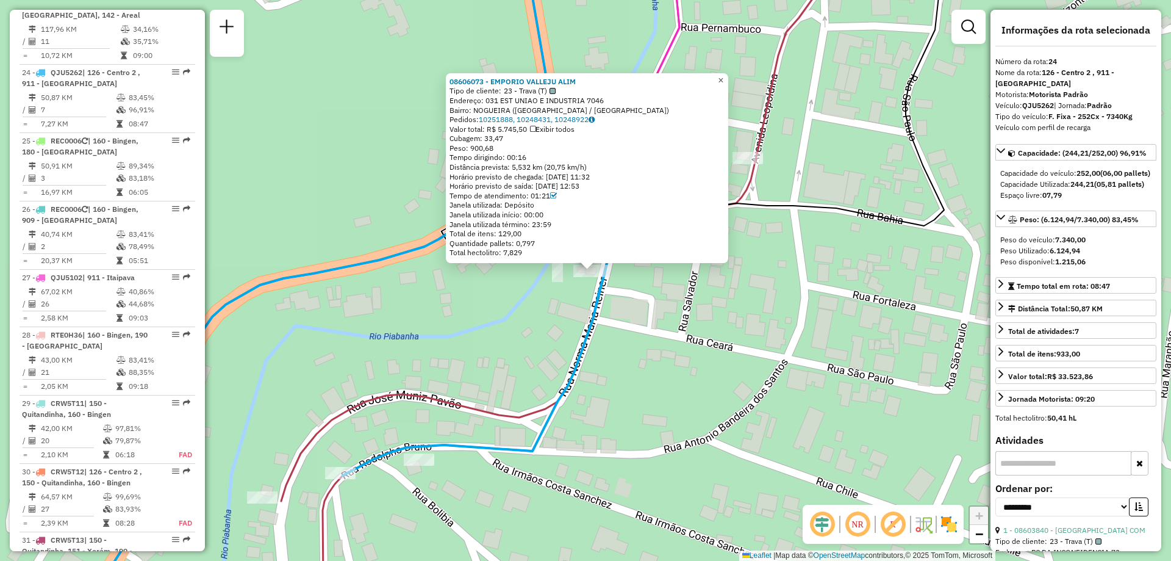
click at [723, 76] on span "×" at bounding box center [720, 80] width 5 height 10
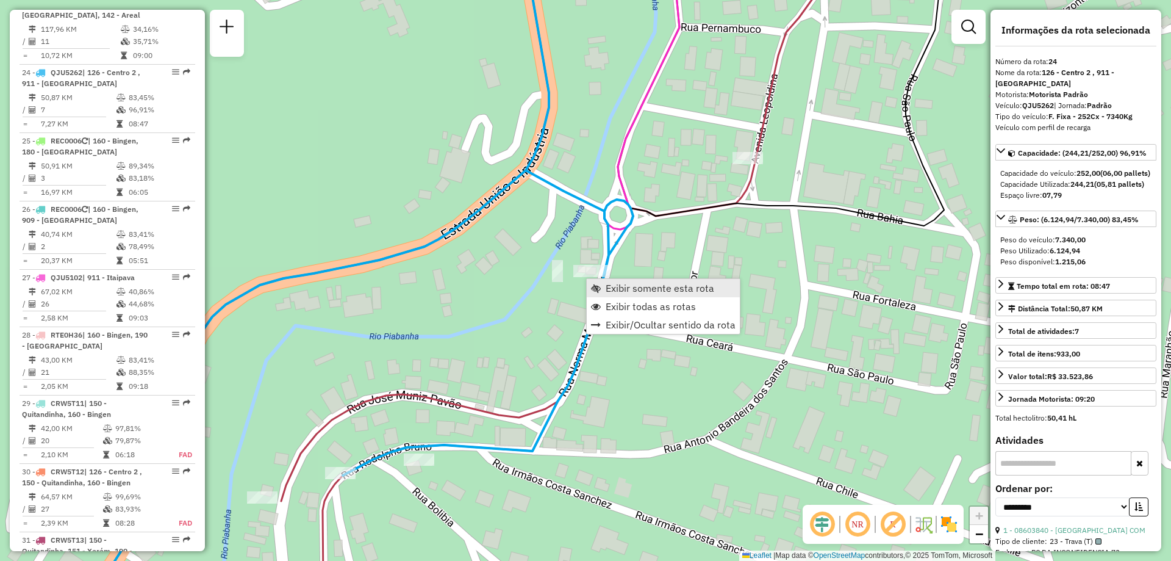
click at [610, 281] on link "Exibir somente esta rota" at bounding box center [663, 288] width 153 height 18
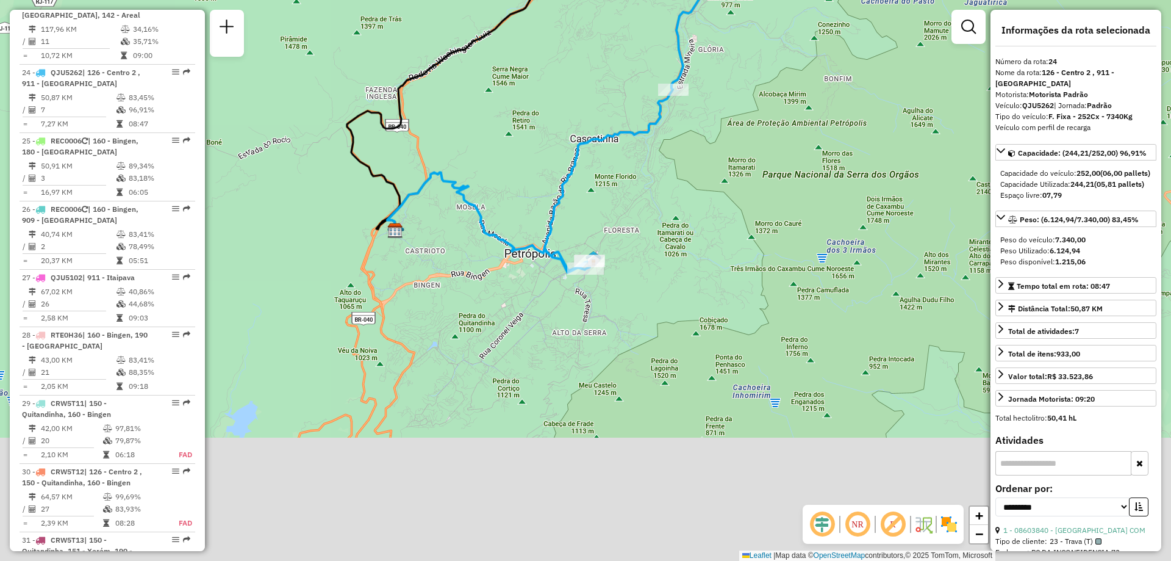
drag, startPoint x: 698, startPoint y: 384, endPoint x: 652, endPoint y: 166, distance: 222.7
click at [652, 166] on div "Janela de atendimento Grade de atendimento Capacidade Transportadoras Veículos …" at bounding box center [585, 280] width 1171 height 561
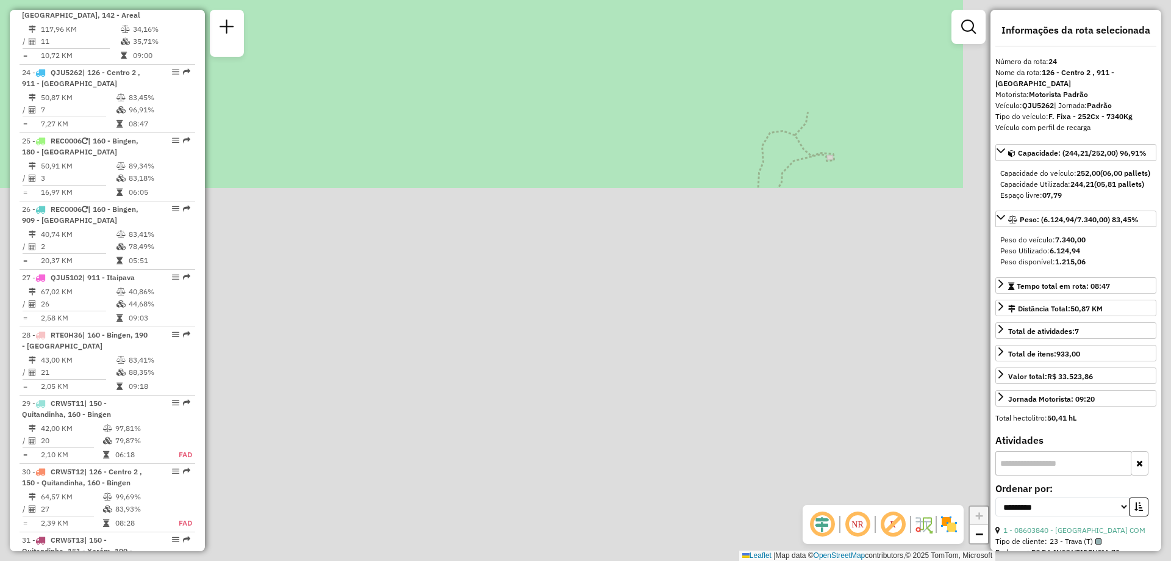
drag, startPoint x: 748, startPoint y: 433, endPoint x: 459, endPoint y: -74, distance: 583.6
click at [459, 0] on html "Aguarde... Pop-up bloqueado! Seu navegador bloqueou automáticamente a abertura …" at bounding box center [585, 280] width 1171 height 561
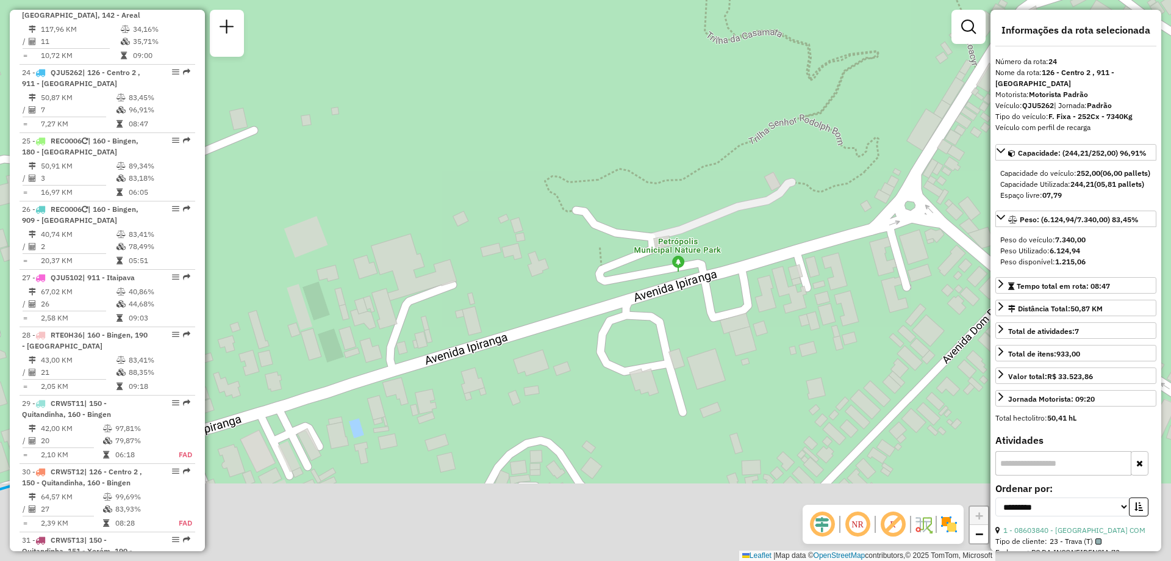
drag, startPoint x: 590, startPoint y: 333, endPoint x: 461, endPoint y: -66, distance: 419.8
click at [461, 0] on html "Aguarde... Pop-up bloqueado! Seu navegador bloqueou automáticamente a abertura …" at bounding box center [585, 280] width 1171 height 561
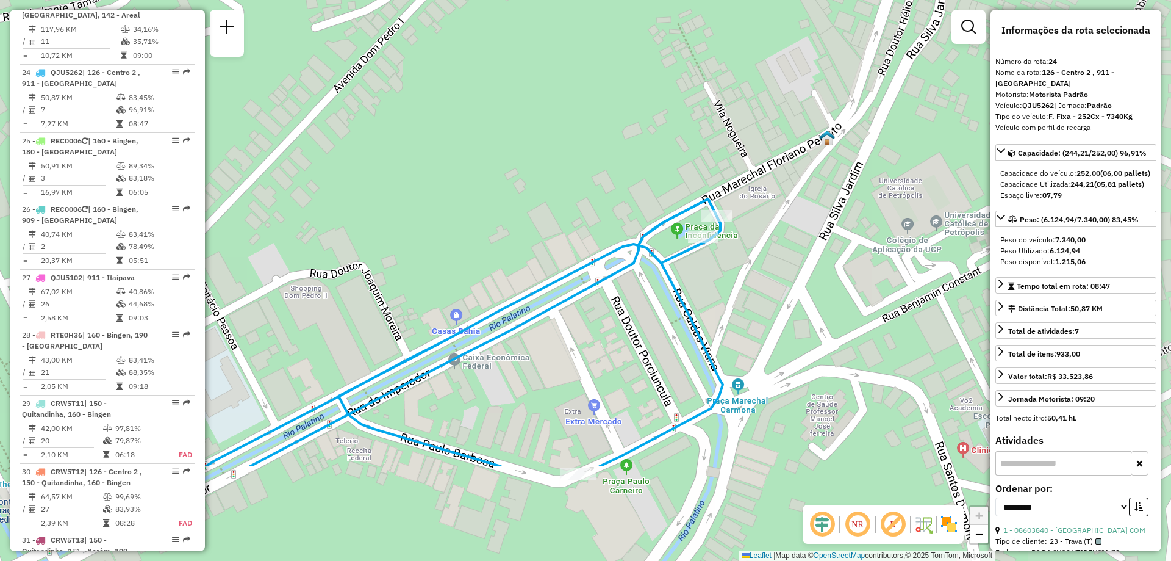
drag, startPoint x: 651, startPoint y: 229, endPoint x: 431, endPoint y: 79, distance: 266.3
click at [431, 79] on div "Janela de atendimento Grade de atendimento Capacidade Transportadoras Veículos …" at bounding box center [585, 280] width 1171 height 561
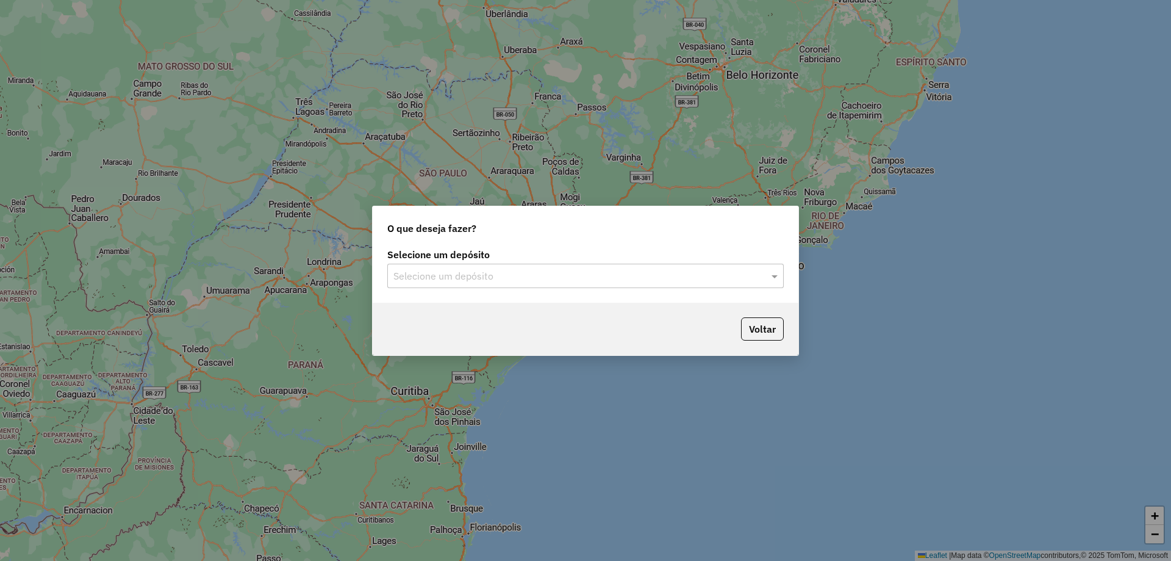
click at [620, 279] on input "text" at bounding box center [573, 276] width 360 height 15
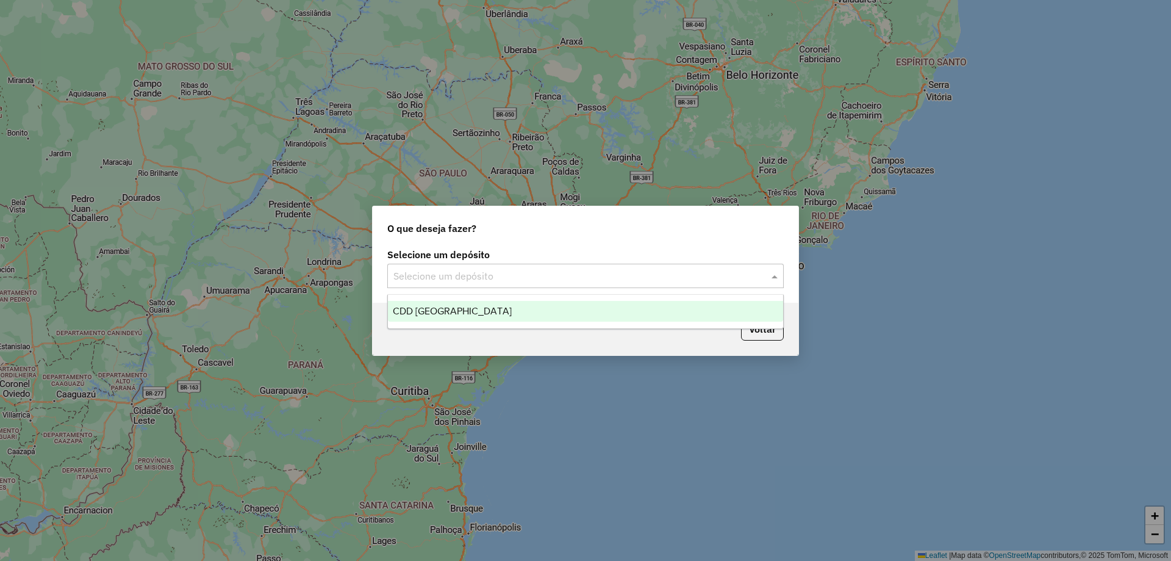
click at [451, 314] on span "CDD [GEOGRAPHIC_DATA]" at bounding box center [452, 311] width 119 height 10
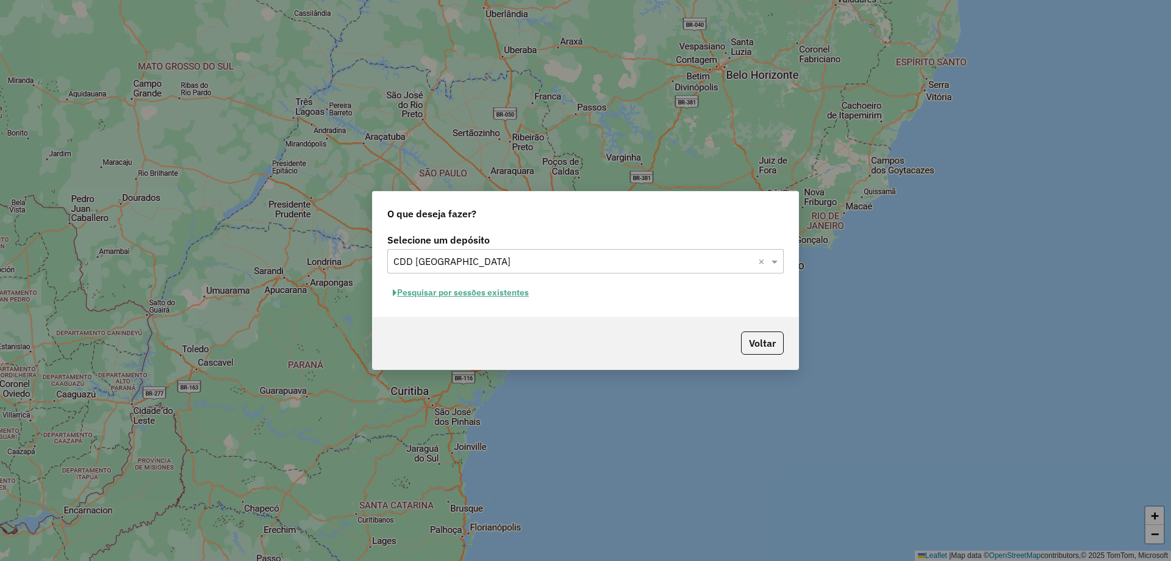
click at [450, 290] on button "Pesquisar por sessões existentes" at bounding box center [460, 292] width 147 height 19
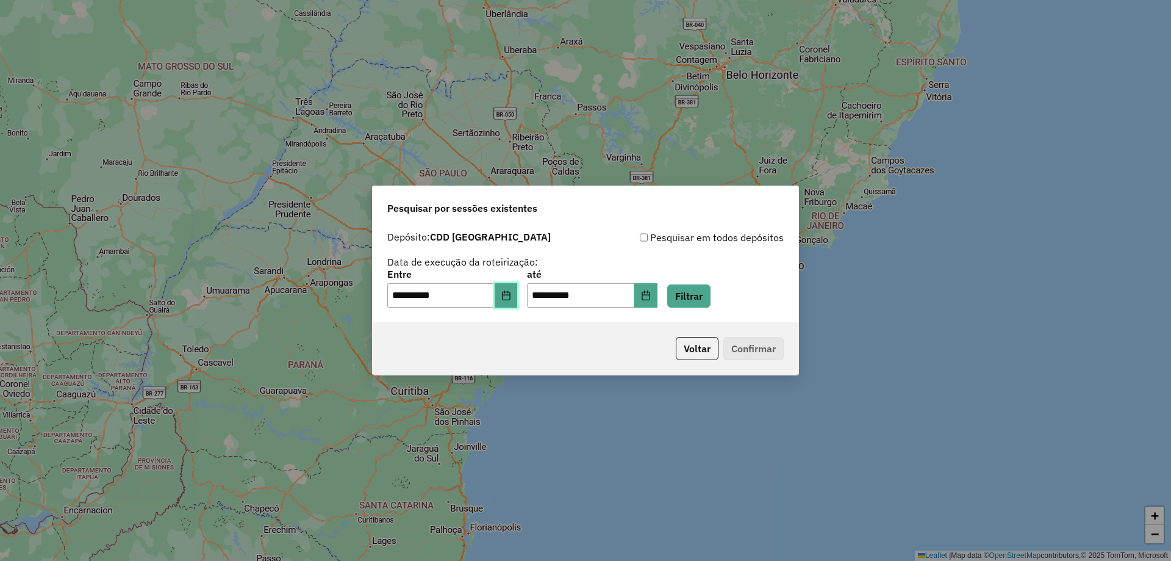
click at [510, 297] on icon "Choose Date" at bounding box center [506, 295] width 8 height 10
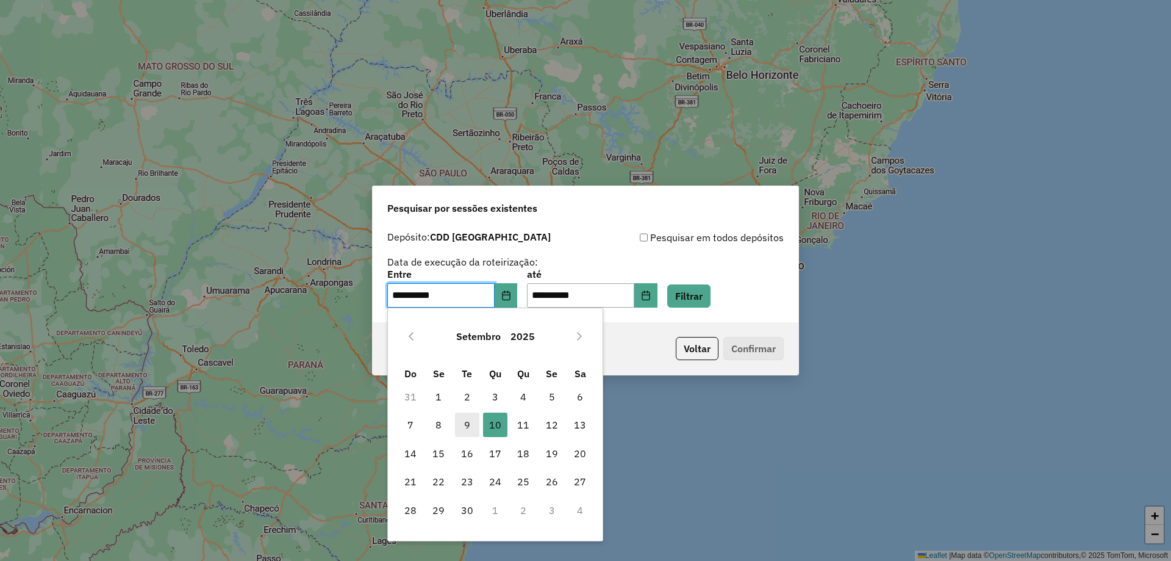
click at [467, 422] on span "9" at bounding box center [467, 424] width 24 height 24
type input "**********"
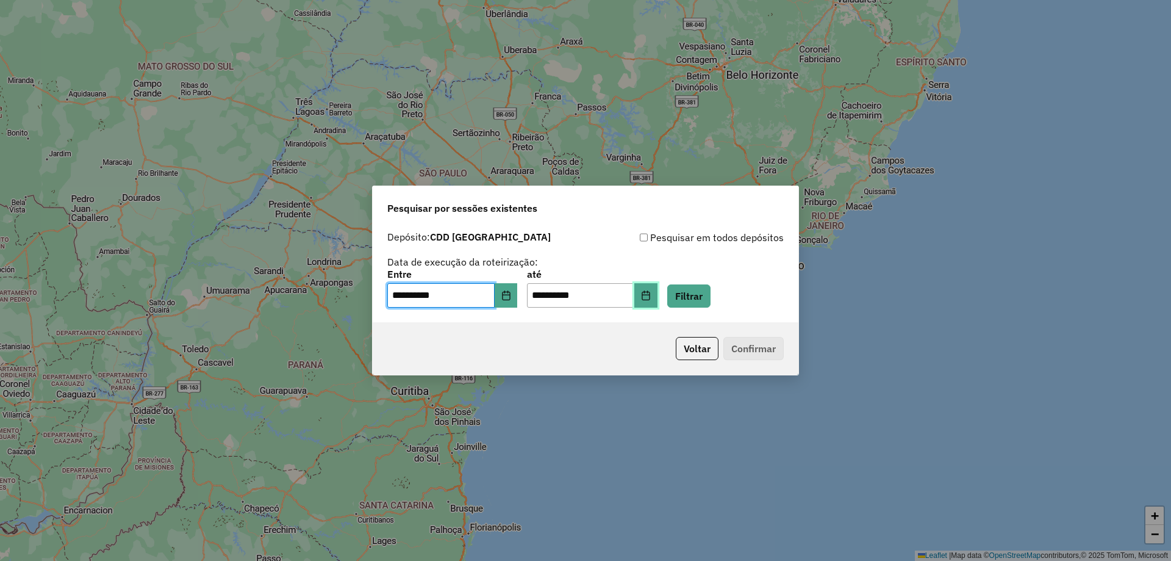
click at [658, 303] on button "Choose Date" at bounding box center [645, 295] width 23 height 24
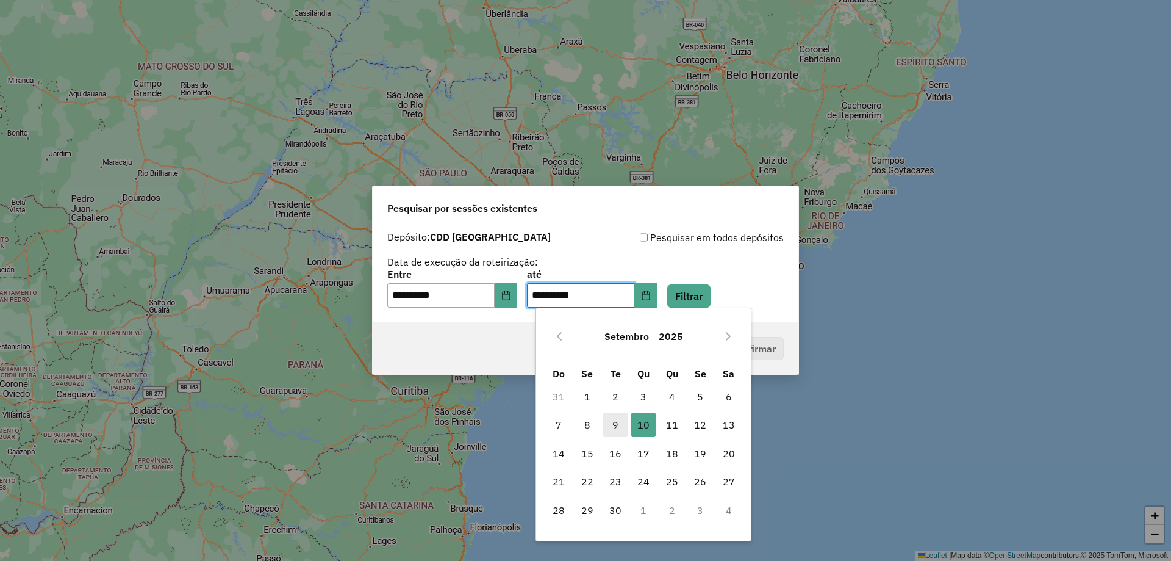
click at [615, 422] on span "9" at bounding box center [615, 424] width 24 height 24
type input "**********"
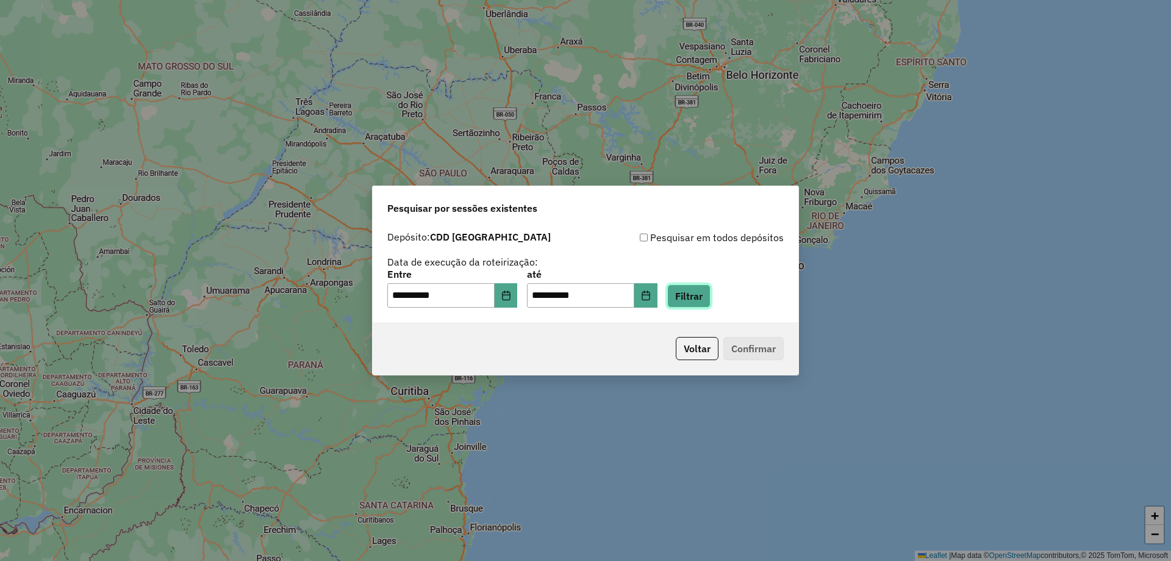
click at [709, 300] on button "Filtrar" at bounding box center [688, 295] width 43 height 23
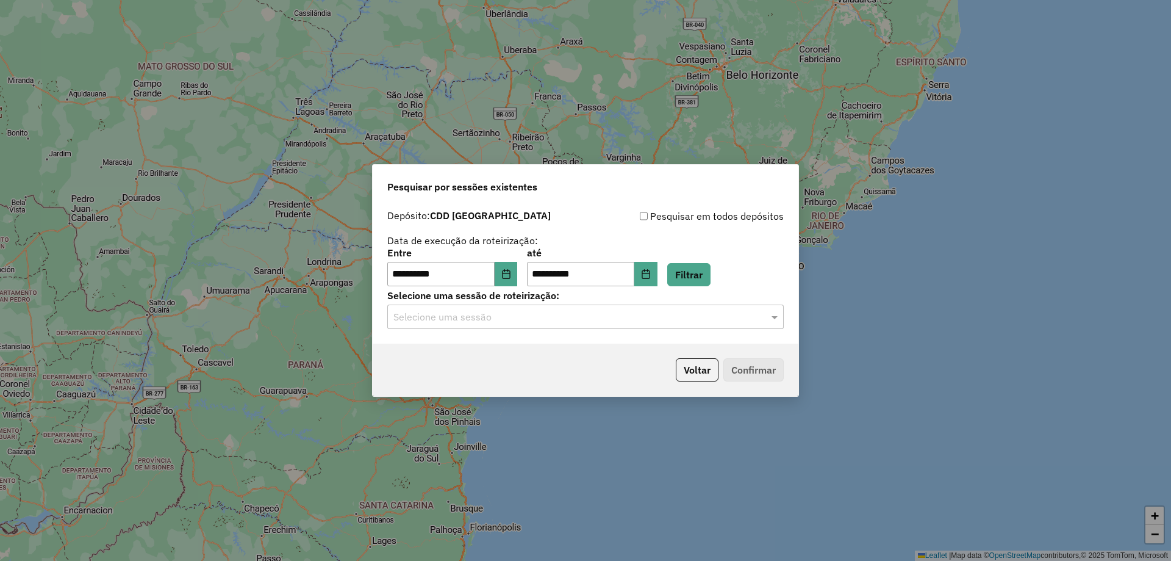
click at [714, 316] on input "text" at bounding box center [573, 317] width 360 height 15
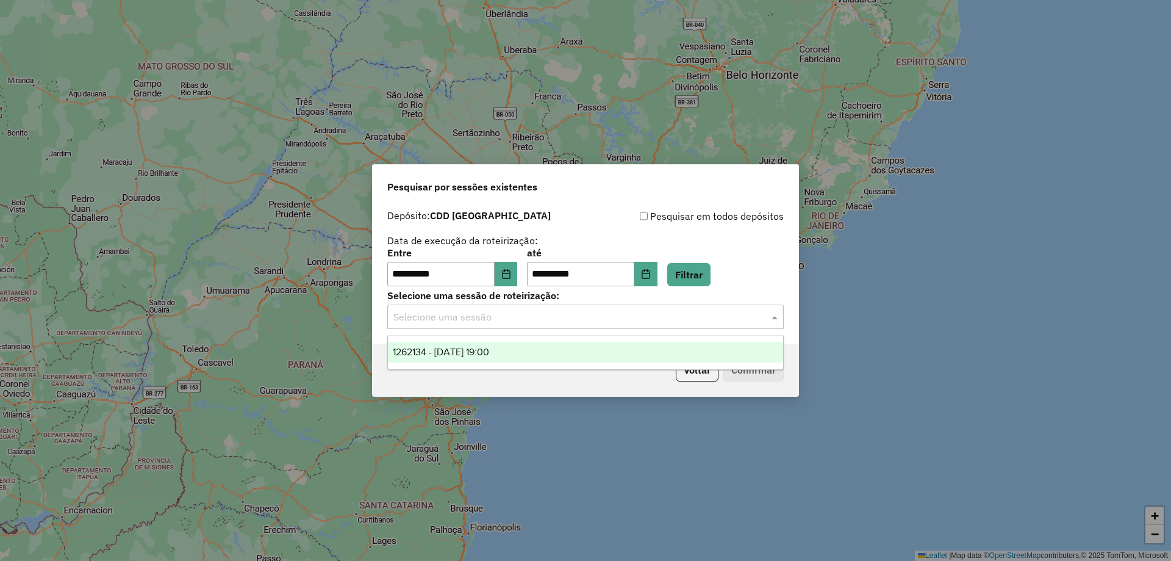
click at [518, 352] on div "1262134 - 09/09/2025 19:00" at bounding box center [585, 352] width 395 height 21
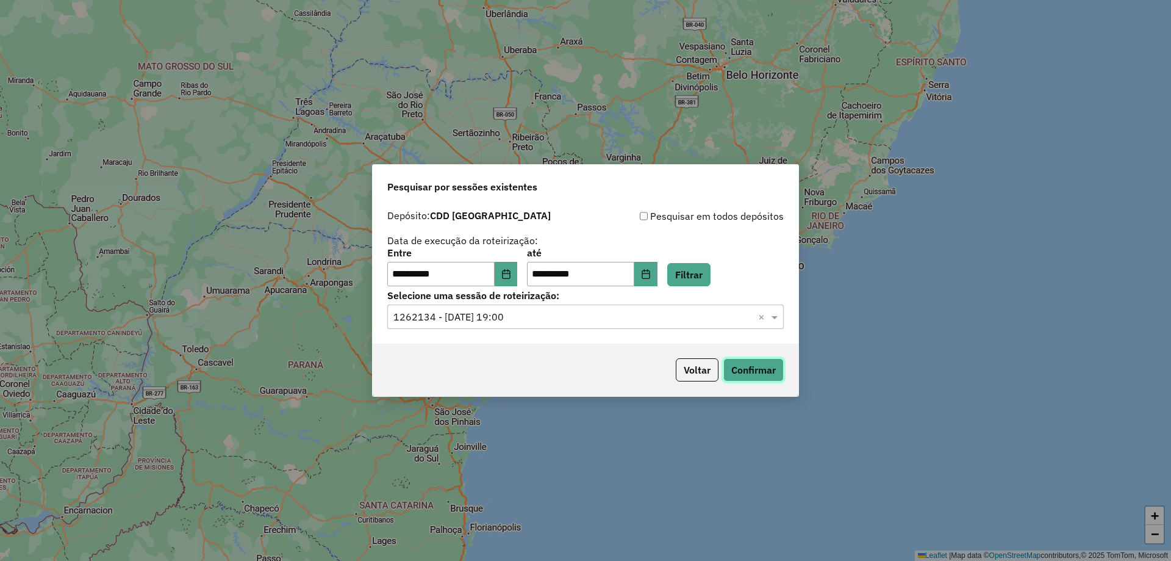
click at [762, 362] on button "Confirmar" at bounding box center [753, 369] width 60 height 23
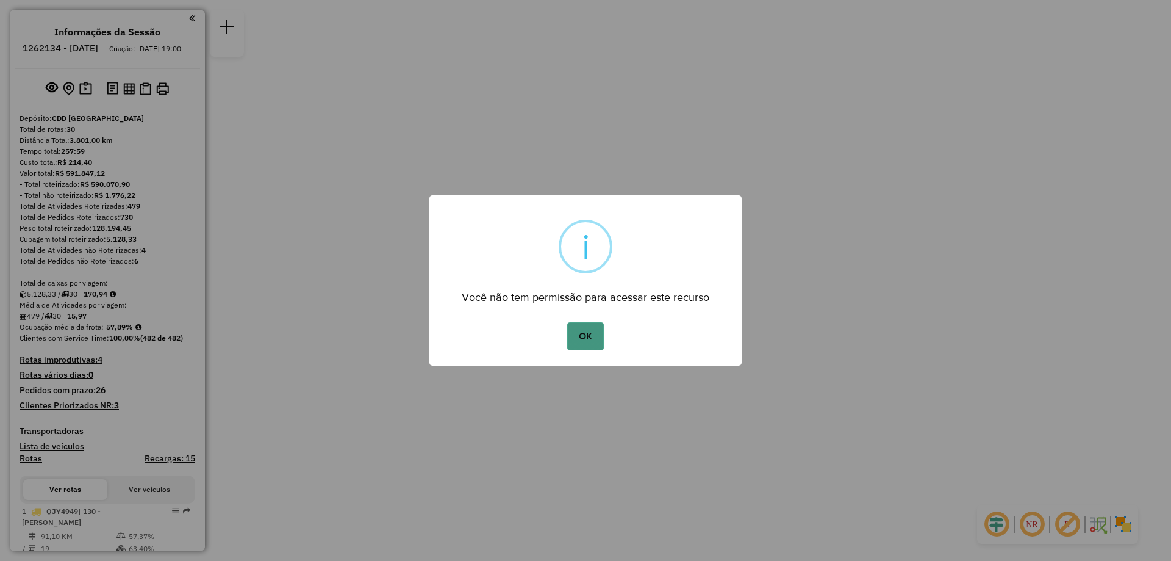
click at [594, 340] on button "OK" at bounding box center [585, 336] width 36 height 28
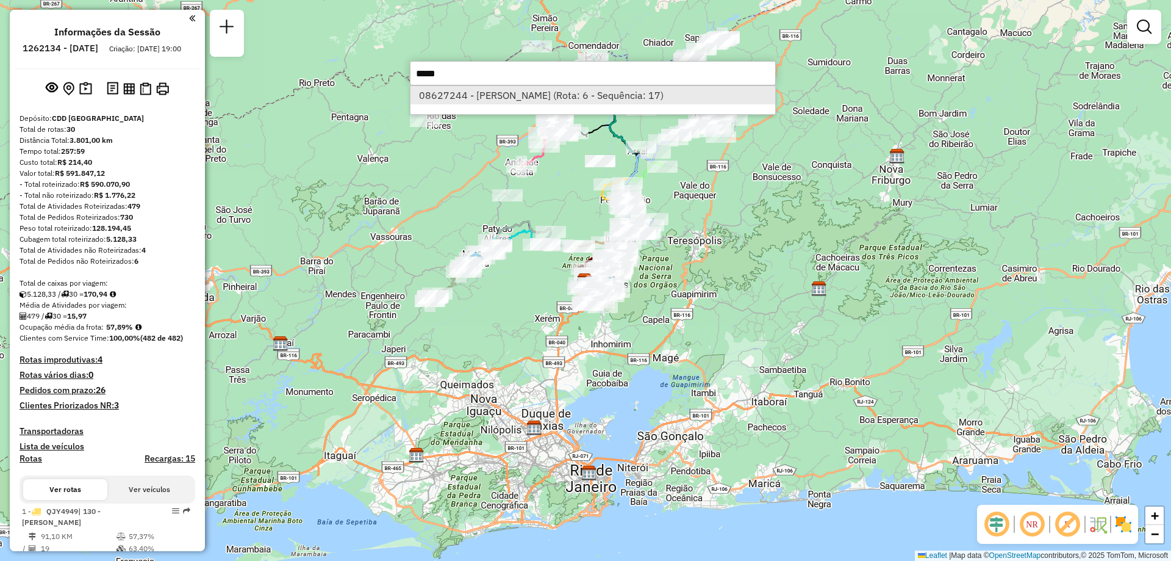
type input "*****"
click at [475, 94] on li "08627244 - [PERSON_NAME] (Rota: 6 - Sequência: 17)" at bounding box center [593, 95] width 365 height 18
select select "**********"
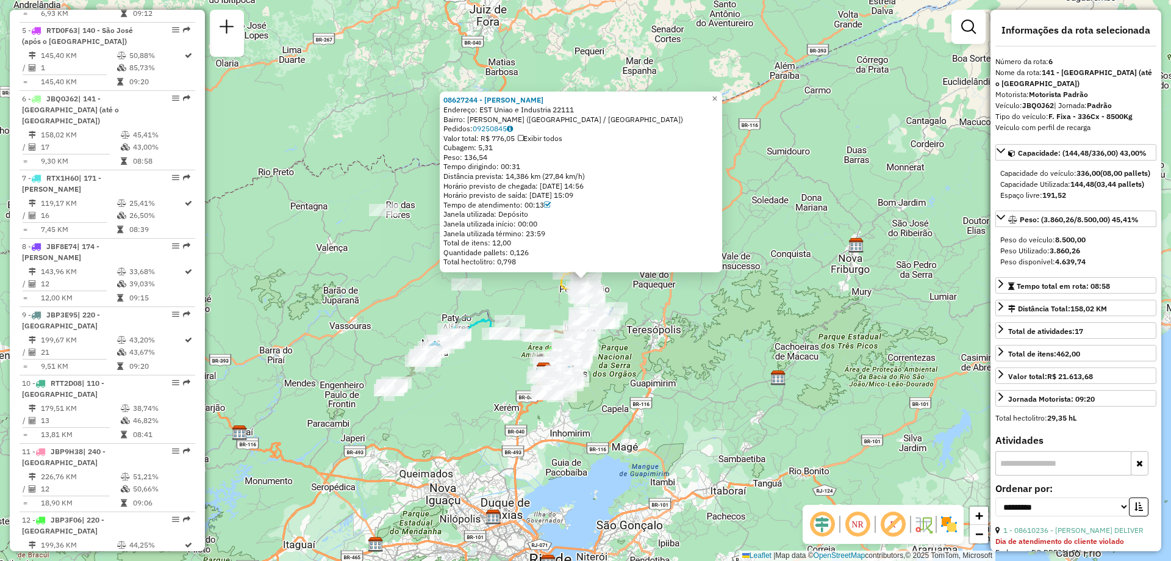
scroll to position [813, 0]
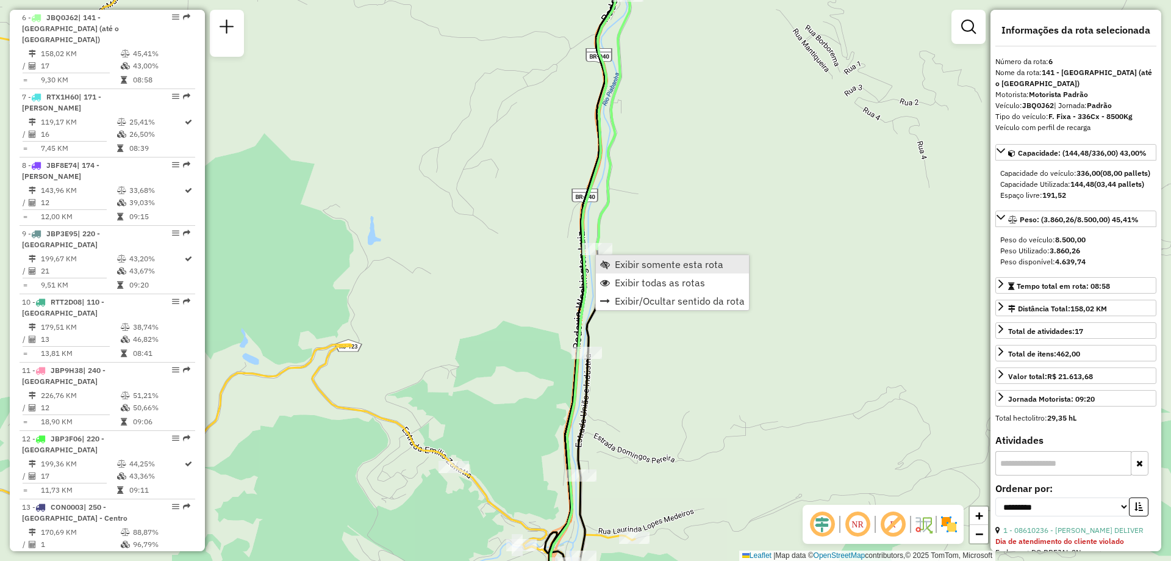
click at [619, 266] on span "Exibir somente esta rota" at bounding box center [669, 264] width 109 height 10
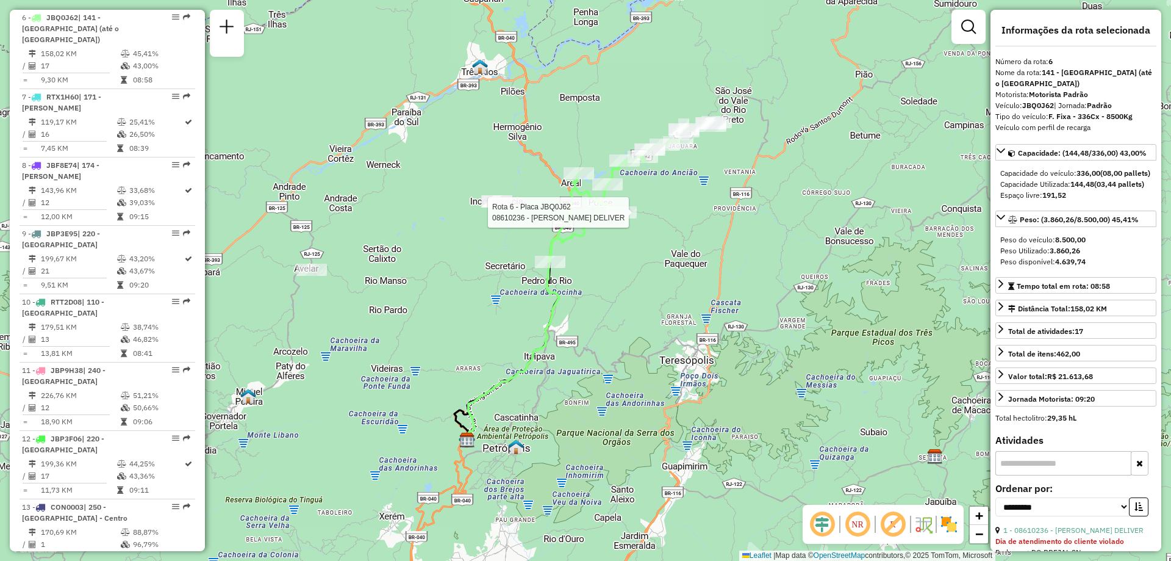
click at [622, 218] on div at bounding box center [621, 212] width 31 height 12
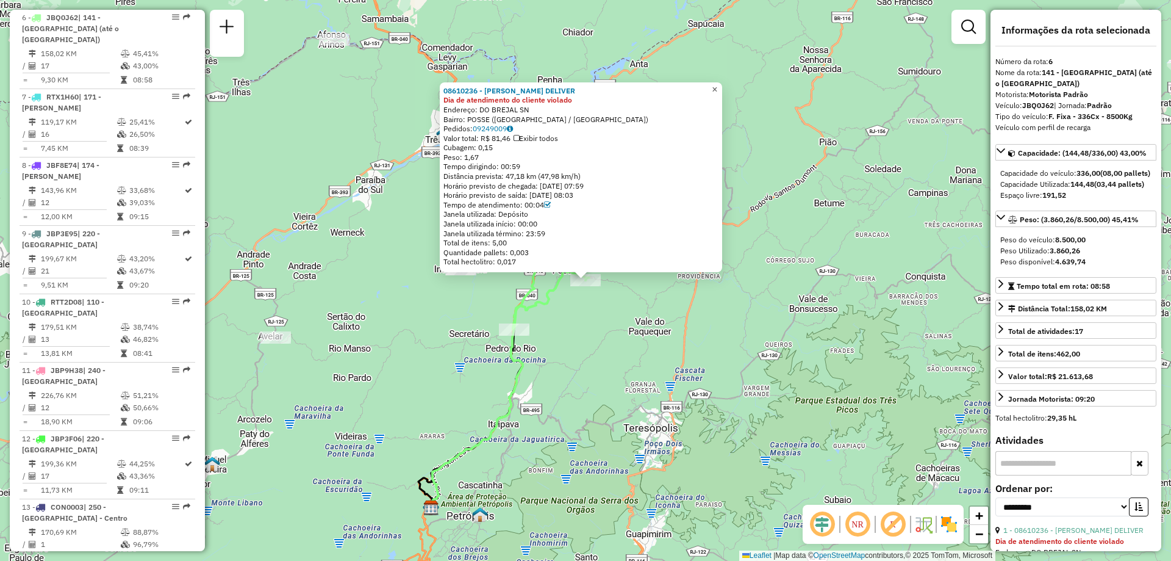
click at [722, 90] on link "×" at bounding box center [715, 89] width 15 height 15
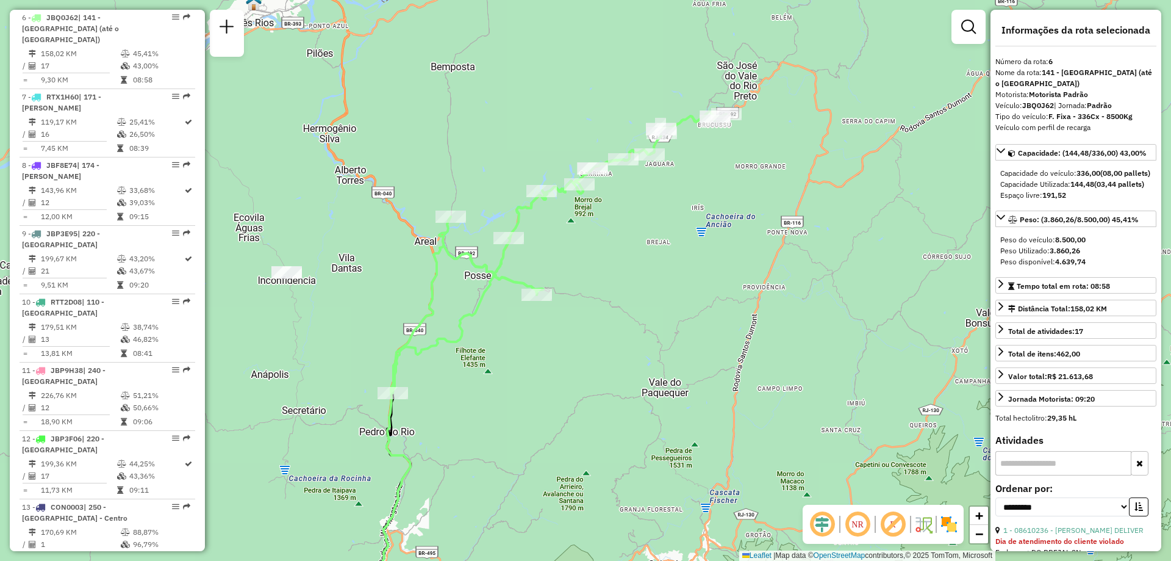
drag, startPoint x: 630, startPoint y: 275, endPoint x: 630, endPoint y: 294, distance: 19.5
click at [630, 294] on div "Janela de atendimento Grade de atendimento Capacidade Transportadoras Veículos …" at bounding box center [585, 280] width 1171 height 561
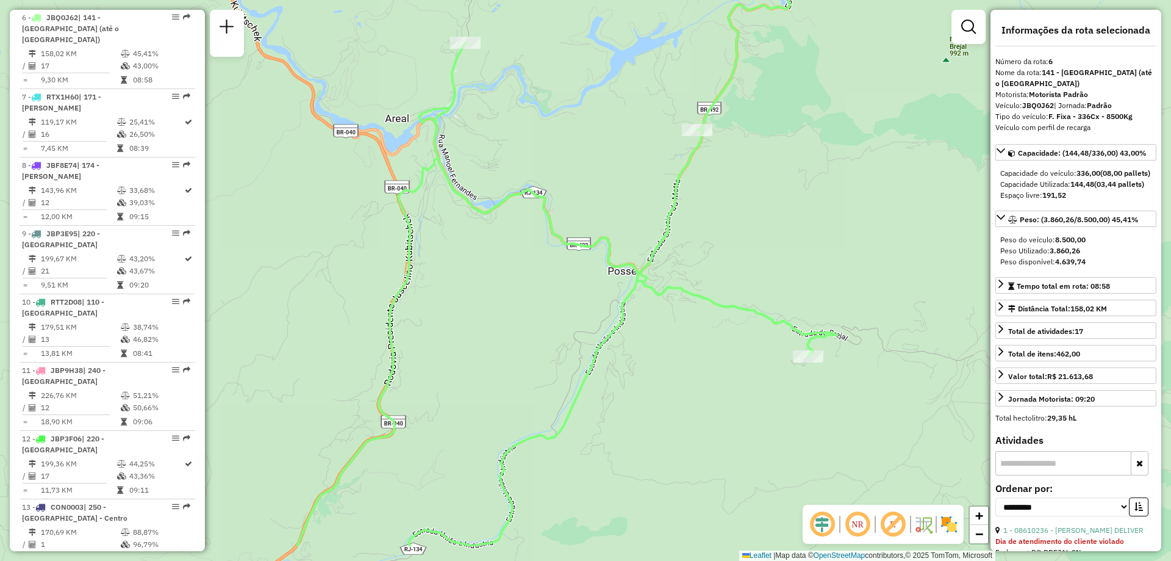
drag, startPoint x: 462, startPoint y: 302, endPoint x: 720, endPoint y: 231, distance: 268.2
click at [720, 231] on div "Janela de atendimento Grade de atendimento Capacidade Transportadoras Veículos …" at bounding box center [585, 280] width 1171 height 561
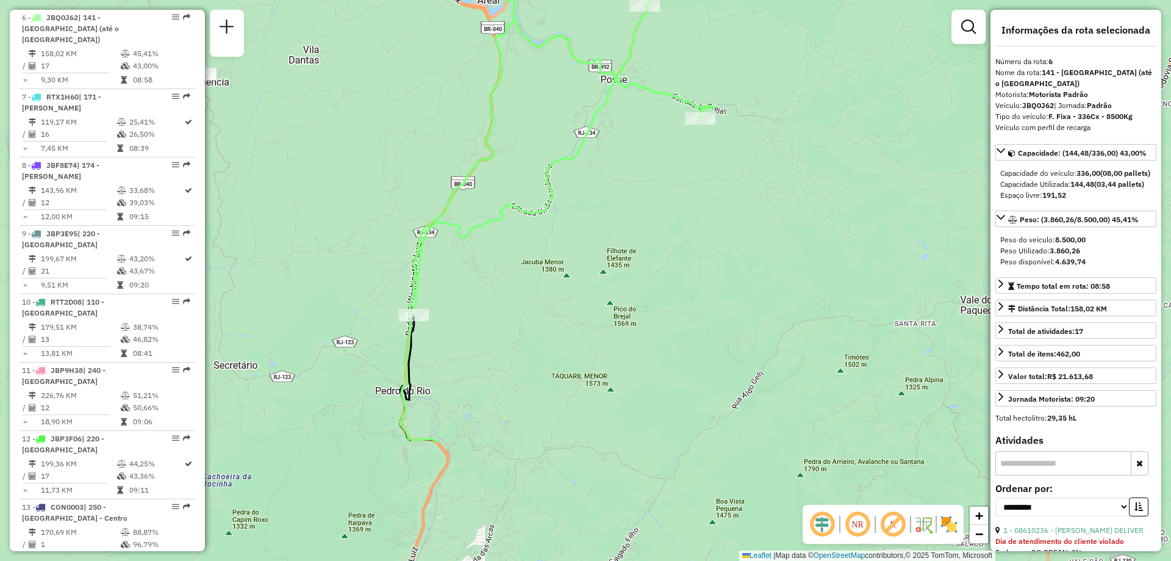
drag, startPoint x: 710, startPoint y: 441, endPoint x: 646, endPoint y: 266, distance: 186.4
click at [646, 266] on div "Janela de atendimento Grade de atendimento Capacidade Transportadoras Veículos …" at bounding box center [585, 280] width 1171 height 561
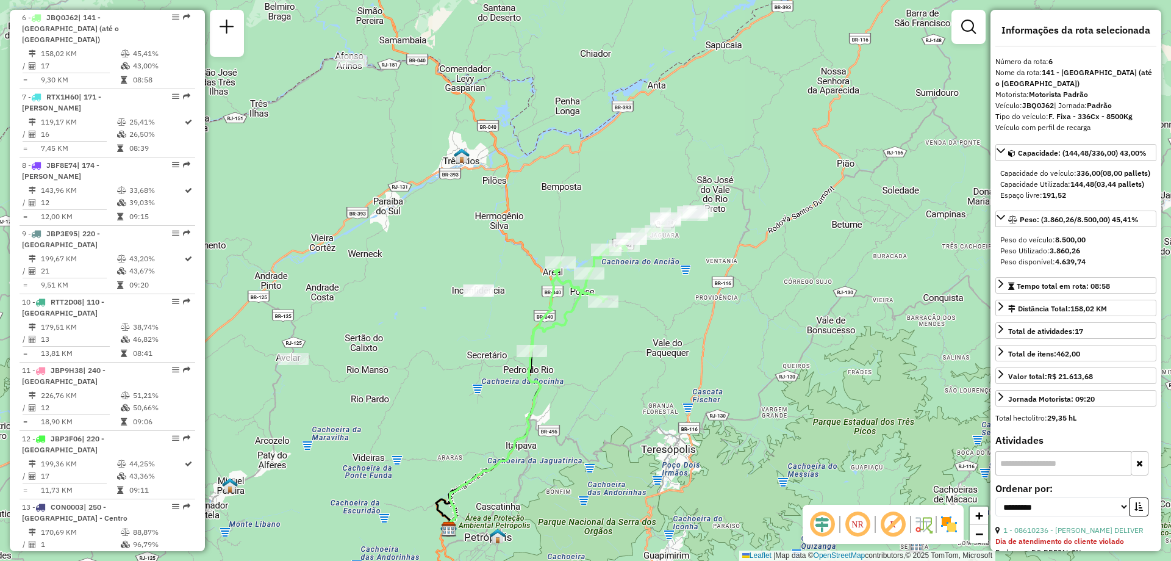
drag, startPoint x: 711, startPoint y: 198, endPoint x: 653, endPoint y: 271, distance: 92.9
click at [653, 271] on div "Janela de atendimento Grade de atendimento Capacidade Transportadoras Veículos …" at bounding box center [585, 280] width 1171 height 561
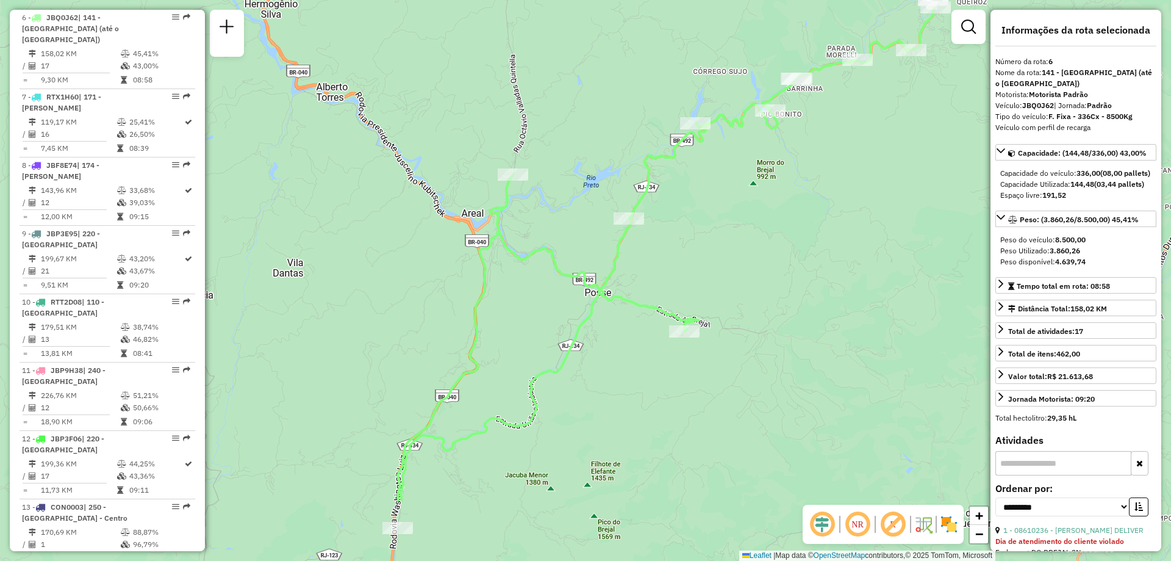
drag, startPoint x: 542, startPoint y: 364, endPoint x: 806, endPoint y: 248, distance: 289.0
click at [806, 248] on div "Janela de atendimento Grade de atendimento Capacidade Transportadoras Veículos …" at bounding box center [585, 280] width 1171 height 561
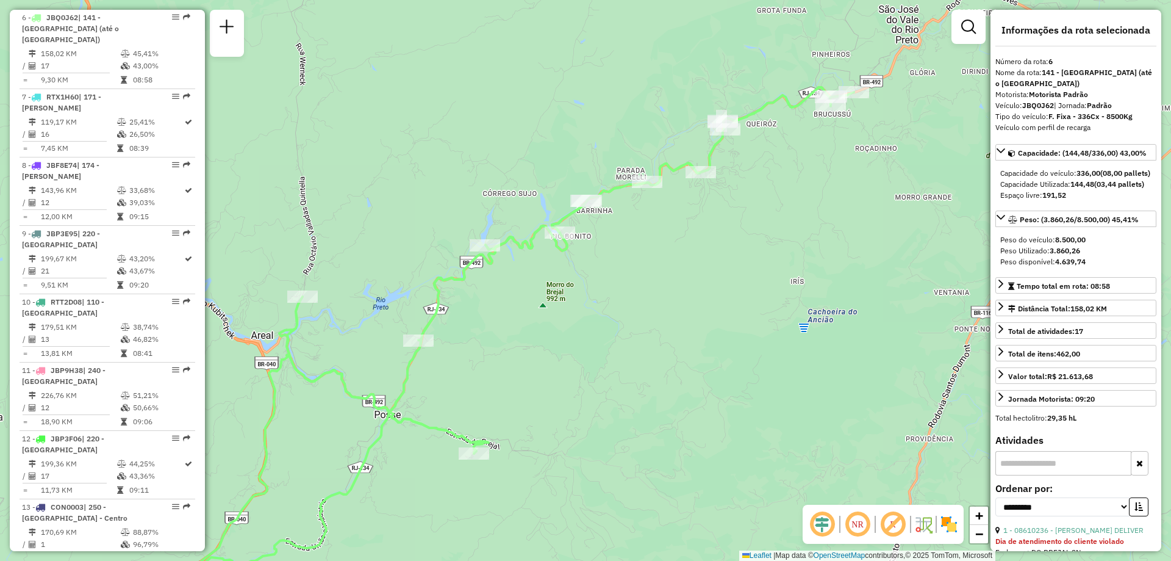
drag, startPoint x: 897, startPoint y: 209, endPoint x: 687, endPoint y: 330, distance: 242.4
click at [687, 330] on div "Janela de atendimento Grade de atendimento Capacidade Transportadoras Veículos …" at bounding box center [585, 280] width 1171 height 561
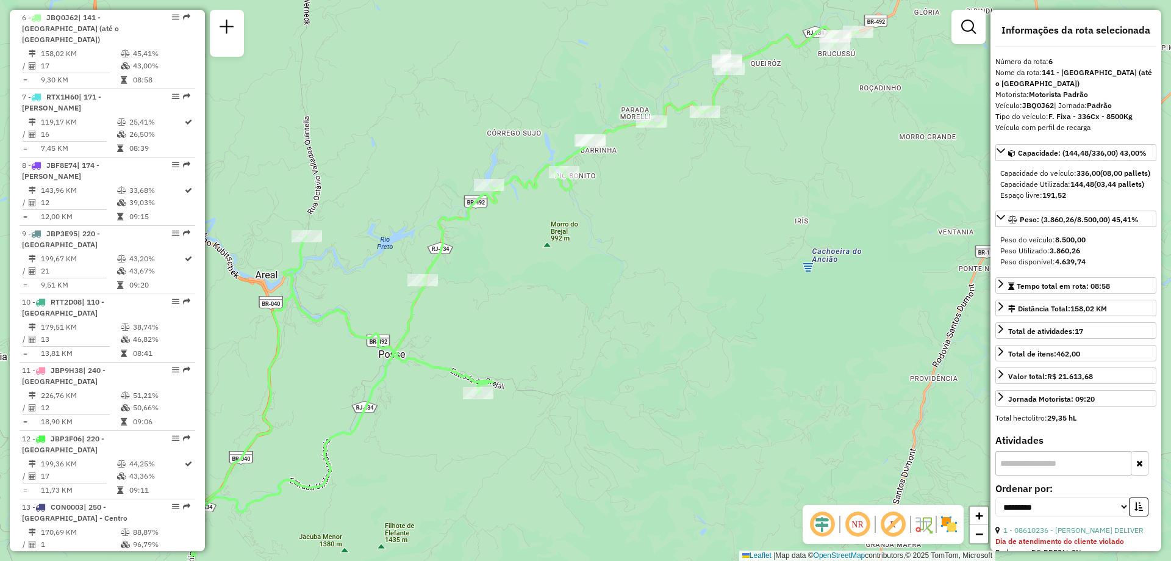
drag, startPoint x: 909, startPoint y: 227, endPoint x: 924, endPoint y: 162, distance: 67.0
click at [924, 162] on div "Janela de atendimento Grade de atendimento Capacidade Transportadoras Veículos …" at bounding box center [585, 280] width 1171 height 561
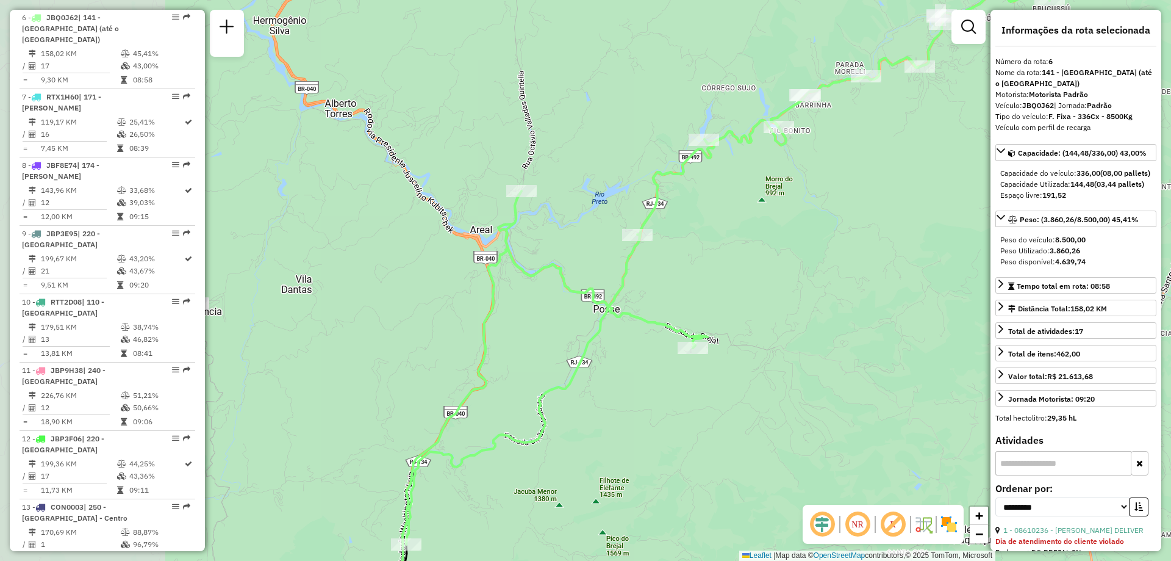
drag, startPoint x: 497, startPoint y: 269, endPoint x: 701, endPoint y: 229, distance: 207.7
click at [701, 229] on div "Janela de atendimento Grade de atendimento Capacidade Transportadoras Veículos …" at bounding box center [585, 280] width 1171 height 561
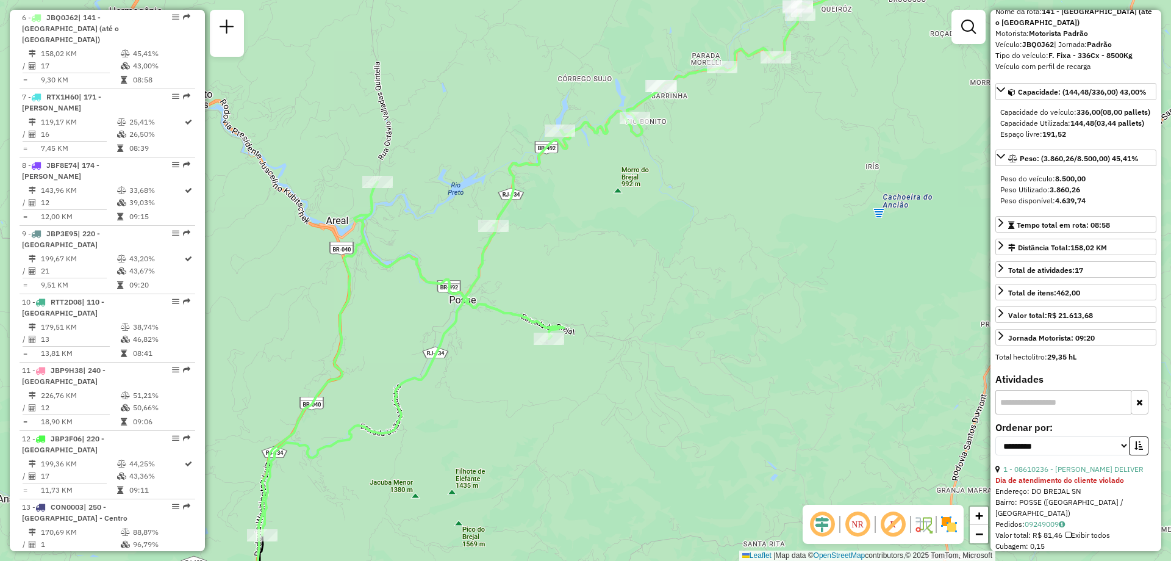
scroll to position [122, 0]
